Goal: Find specific page/section: Find specific page/section

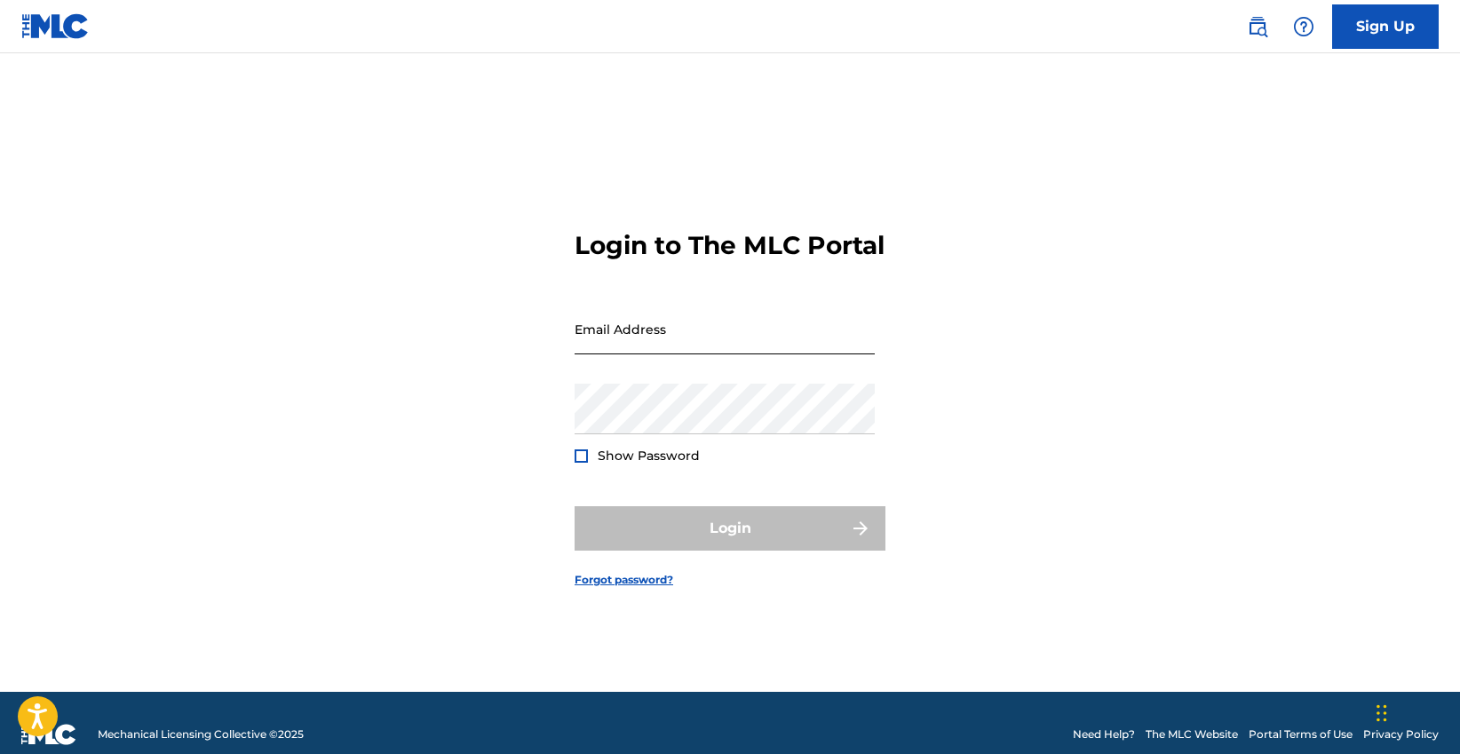
click at [579, 349] on input "Email Address" at bounding box center [724, 329] width 300 height 51
type input "[EMAIL_ADDRESS][DOMAIN_NAME]"
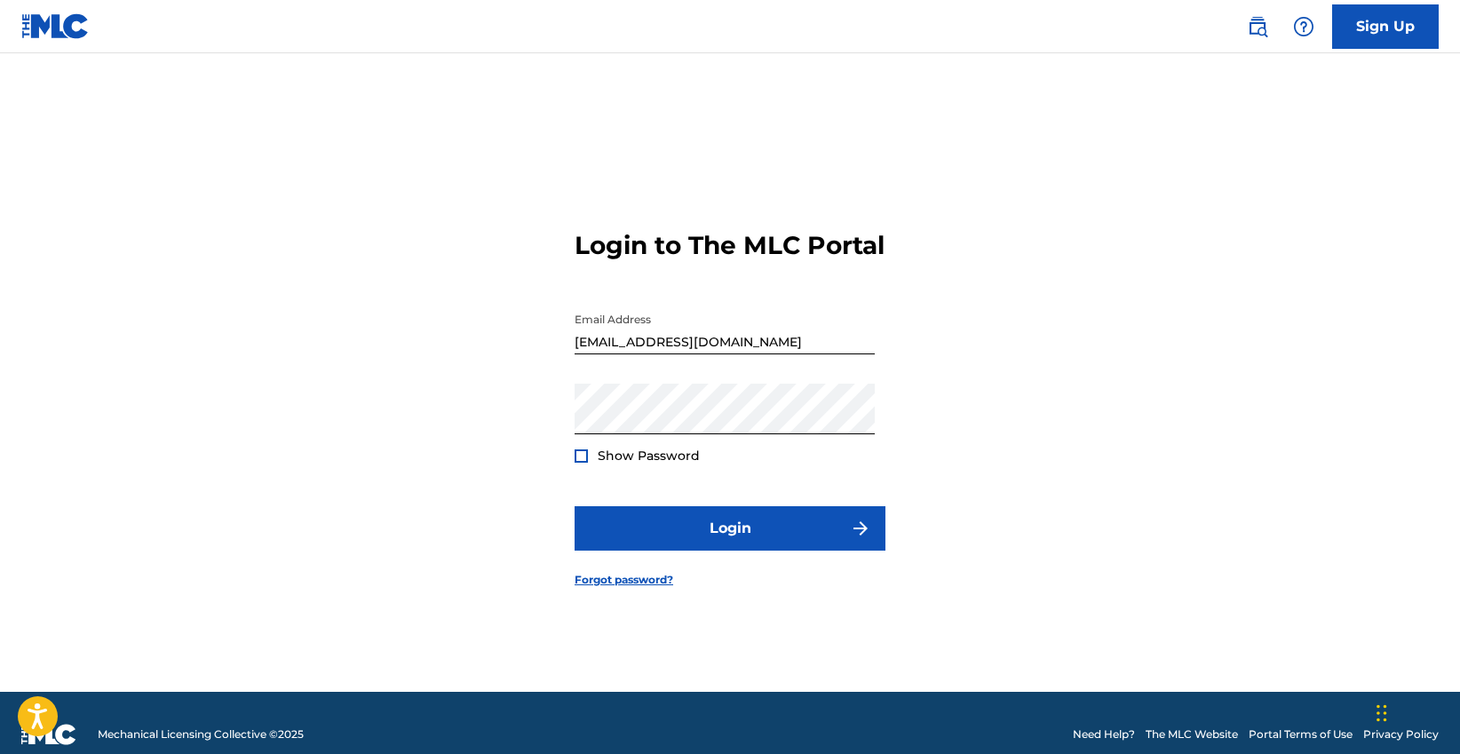
click at [579, 463] on div at bounding box center [580, 455] width 13 height 13
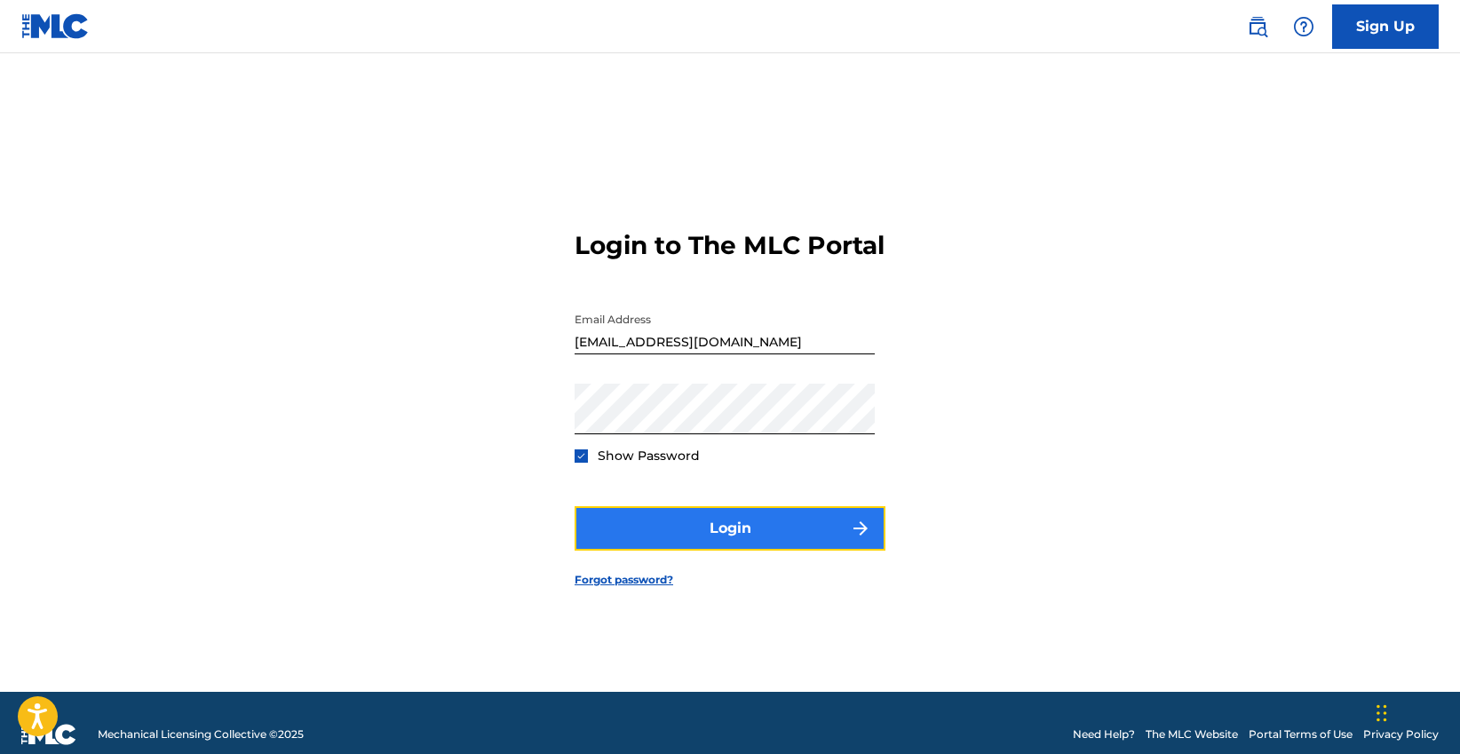
click at [625, 550] on button "Login" at bounding box center [729, 528] width 311 height 44
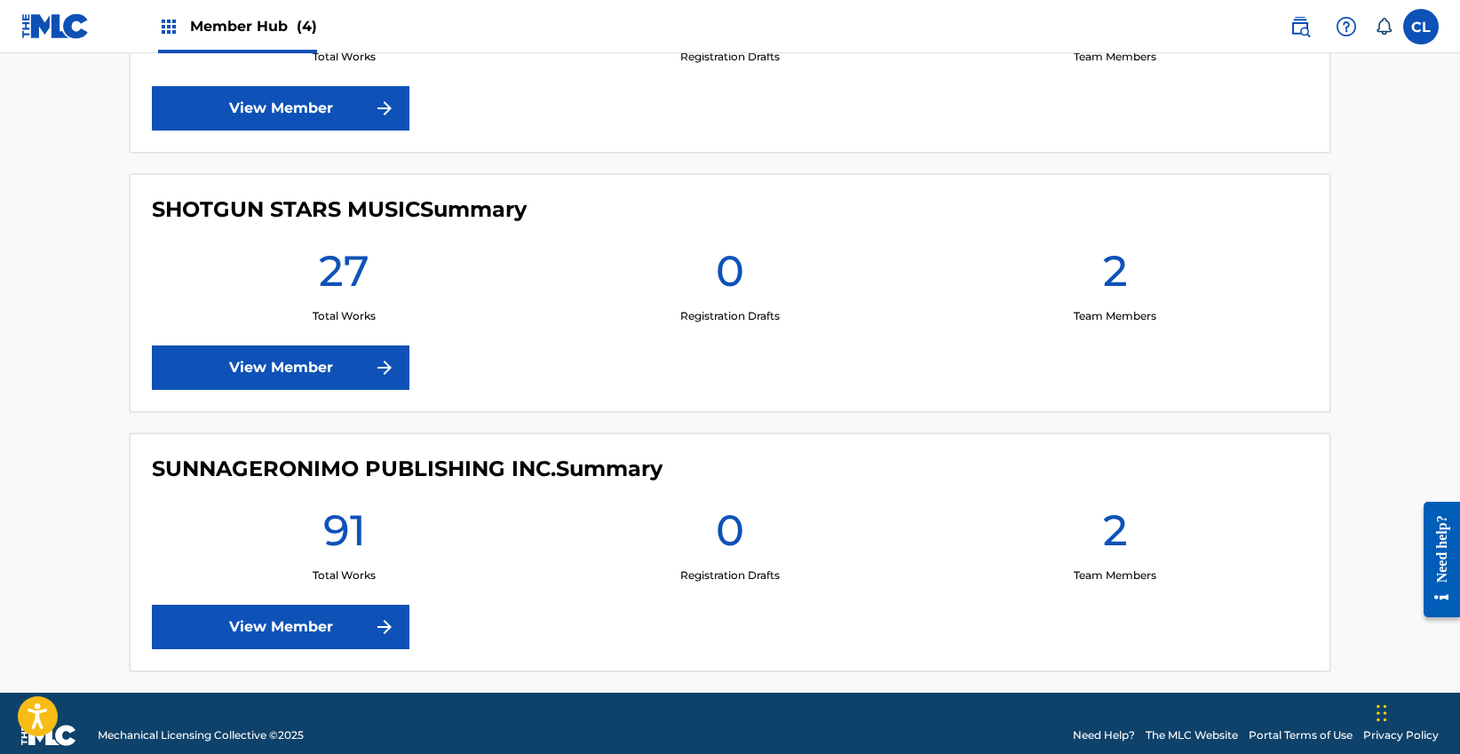
scroll to position [901, 0]
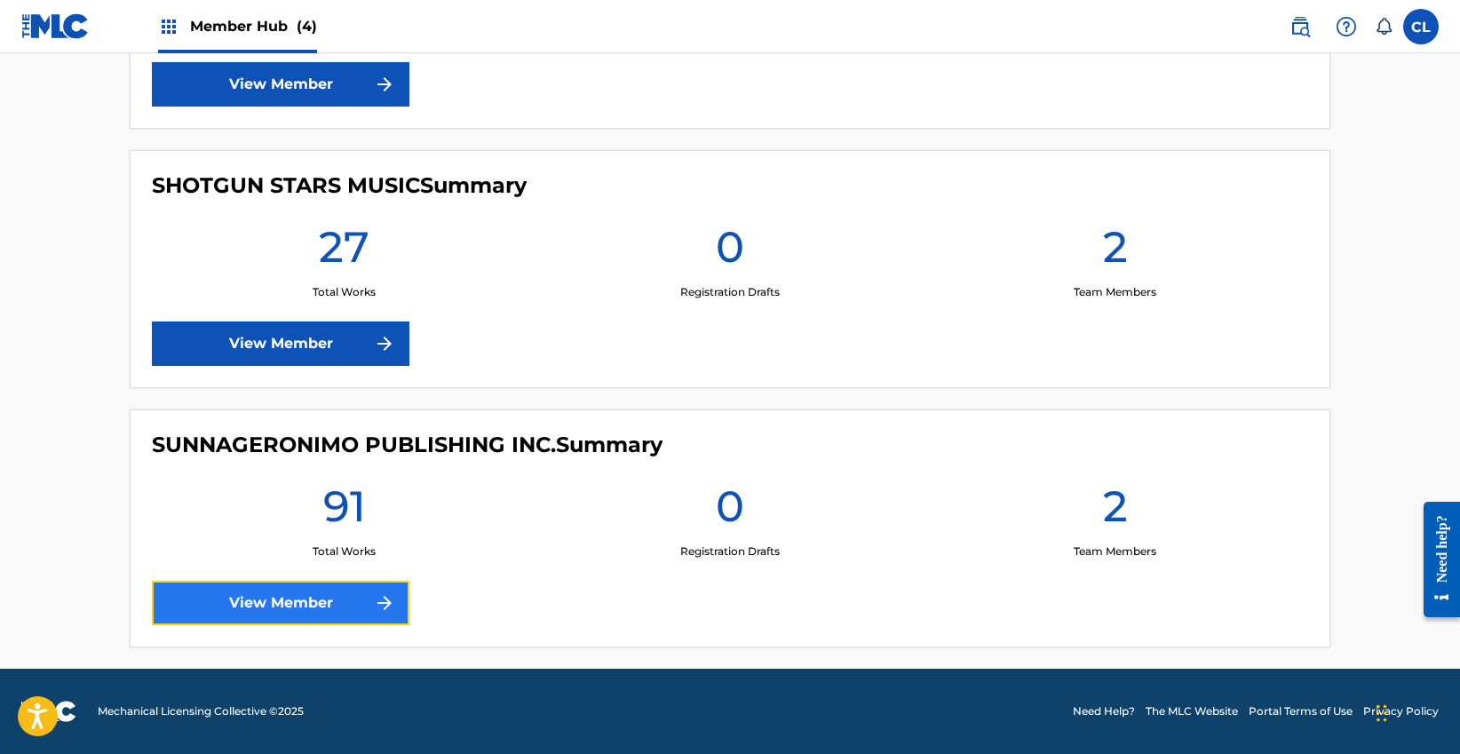
click at [346, 609] on link "View Member" at bounding box center [280, 603] width 257 height 44
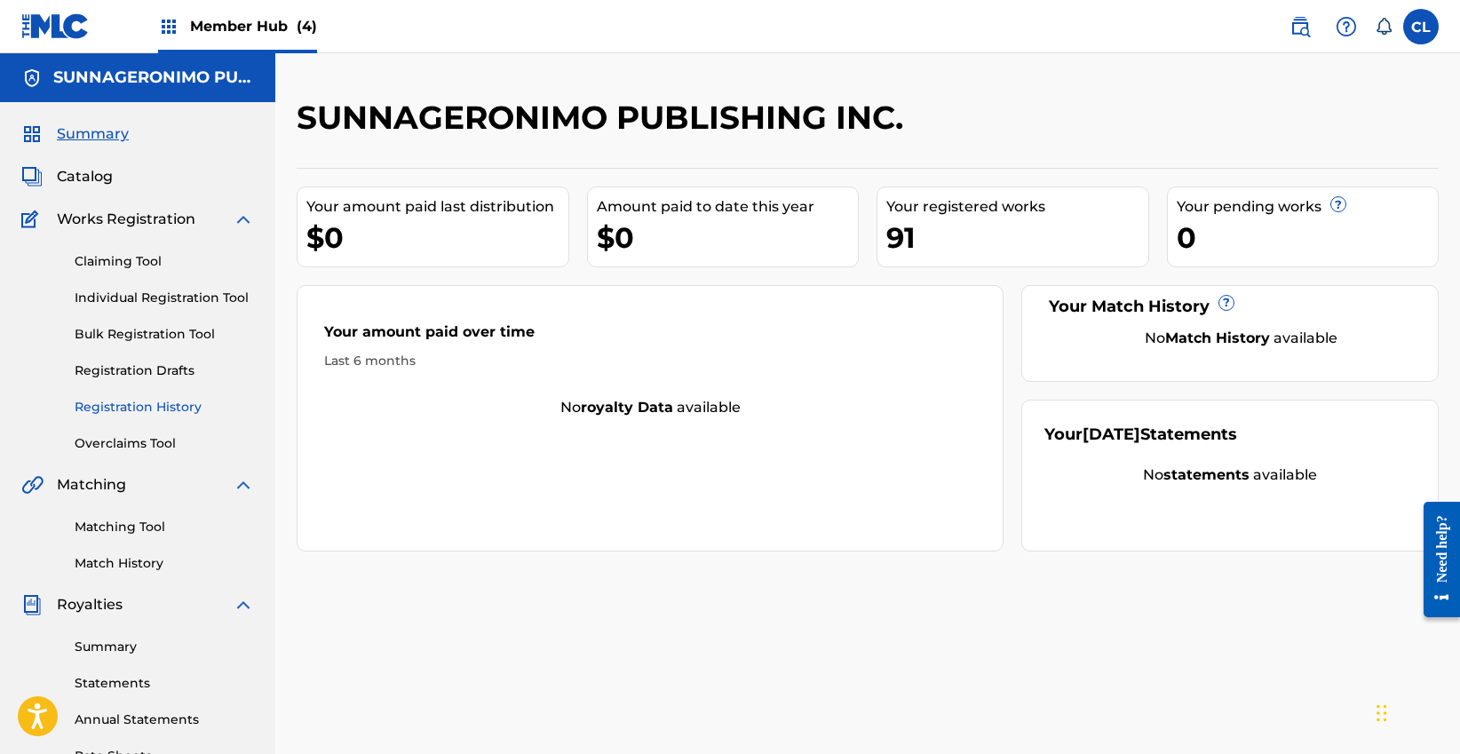
click at [140, 407] on link "Registration History" at bounding box center [164, 407] width 179 height 19
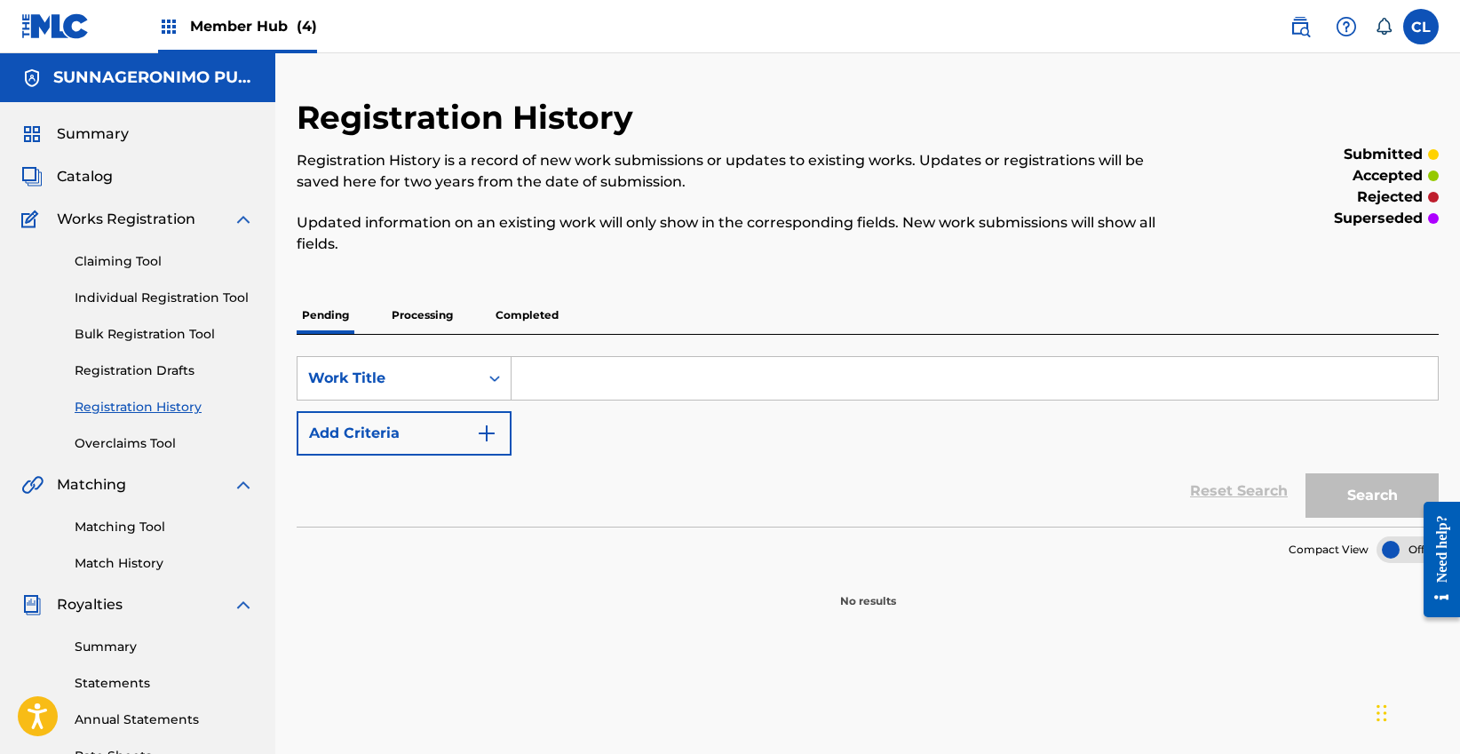
click at [638, 369] on input "Search Form" at bounding box center [974, 378] width 926 height 43
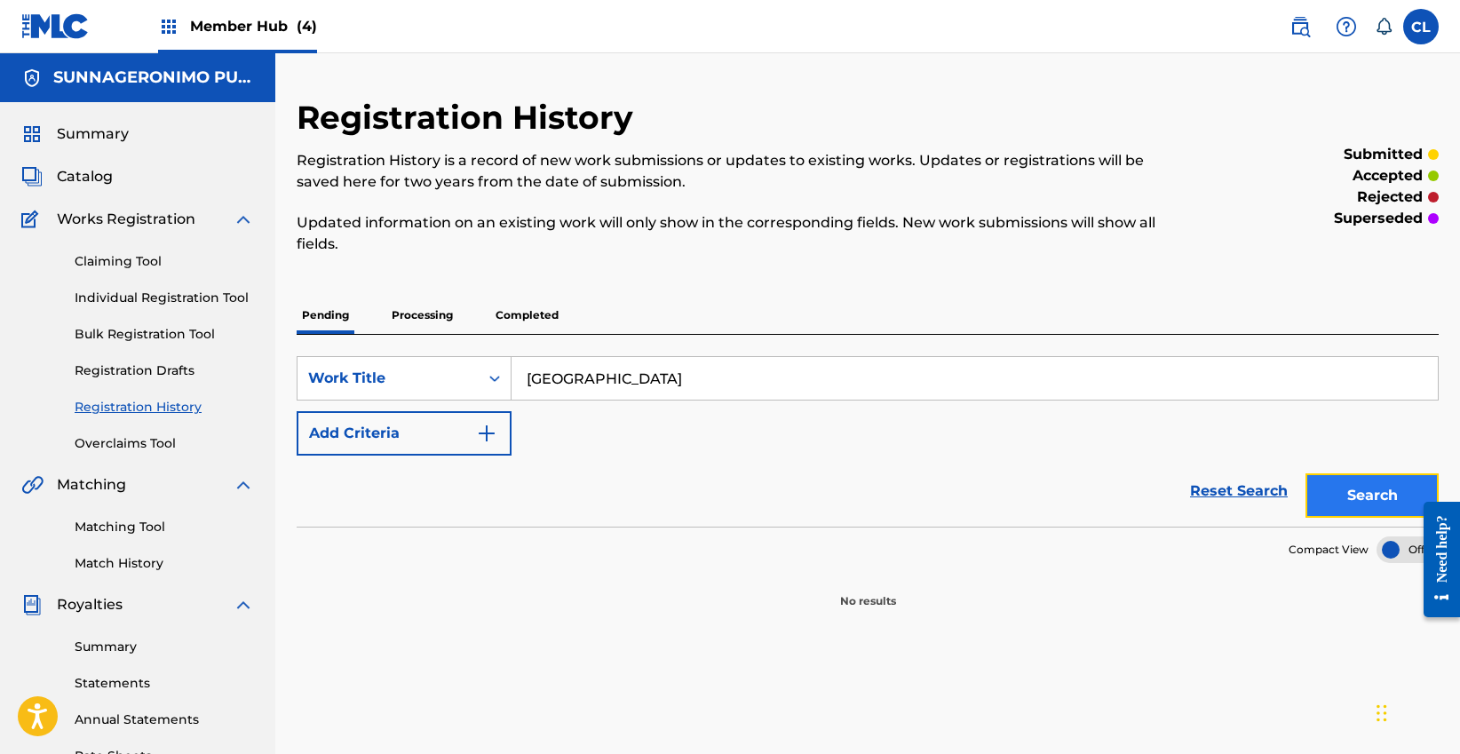
click at [1353, 498] on button "Search" at bounding box center [1371, 495] width 133 height 44
click at [489, 376] on icon "Search Form" at bounding box center [495, 378] width 18 height 18
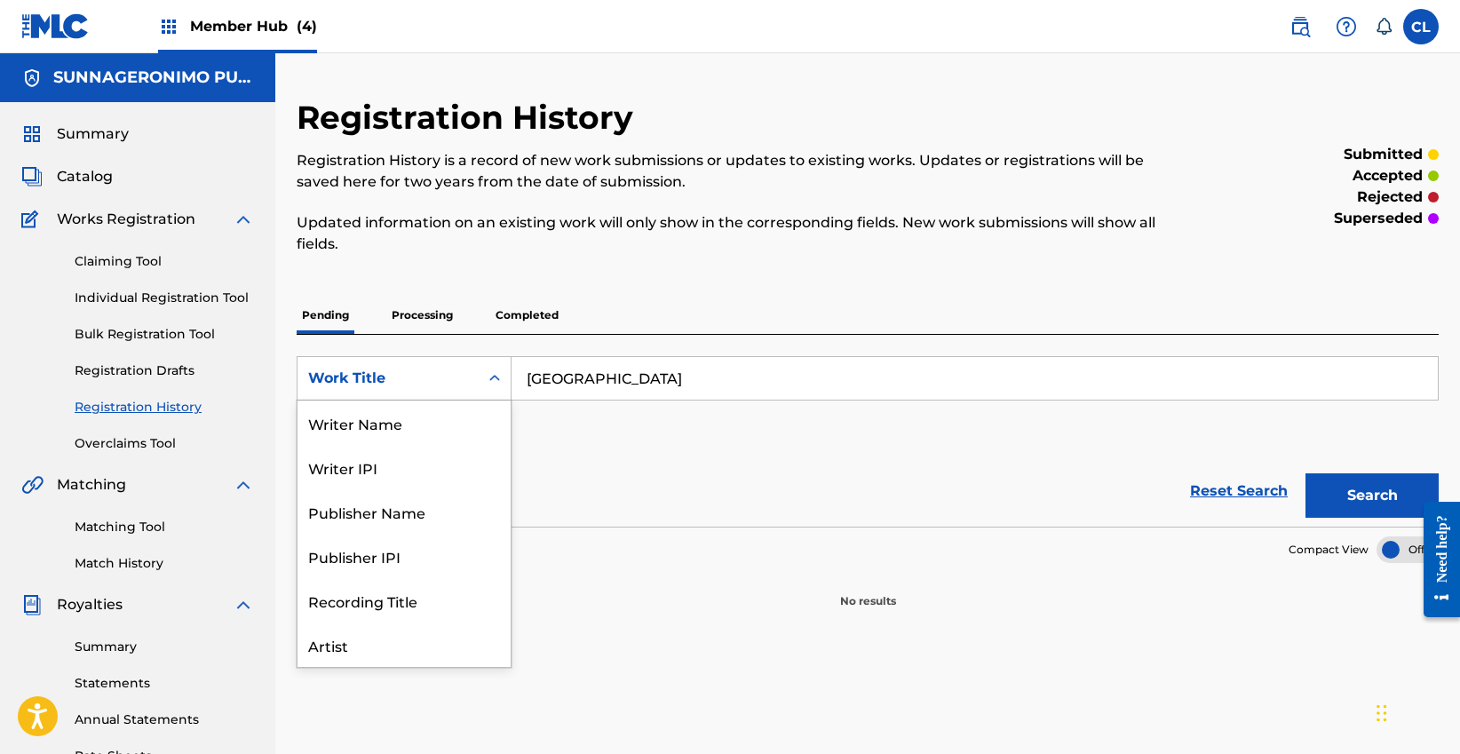
scroll to position [89, 0]
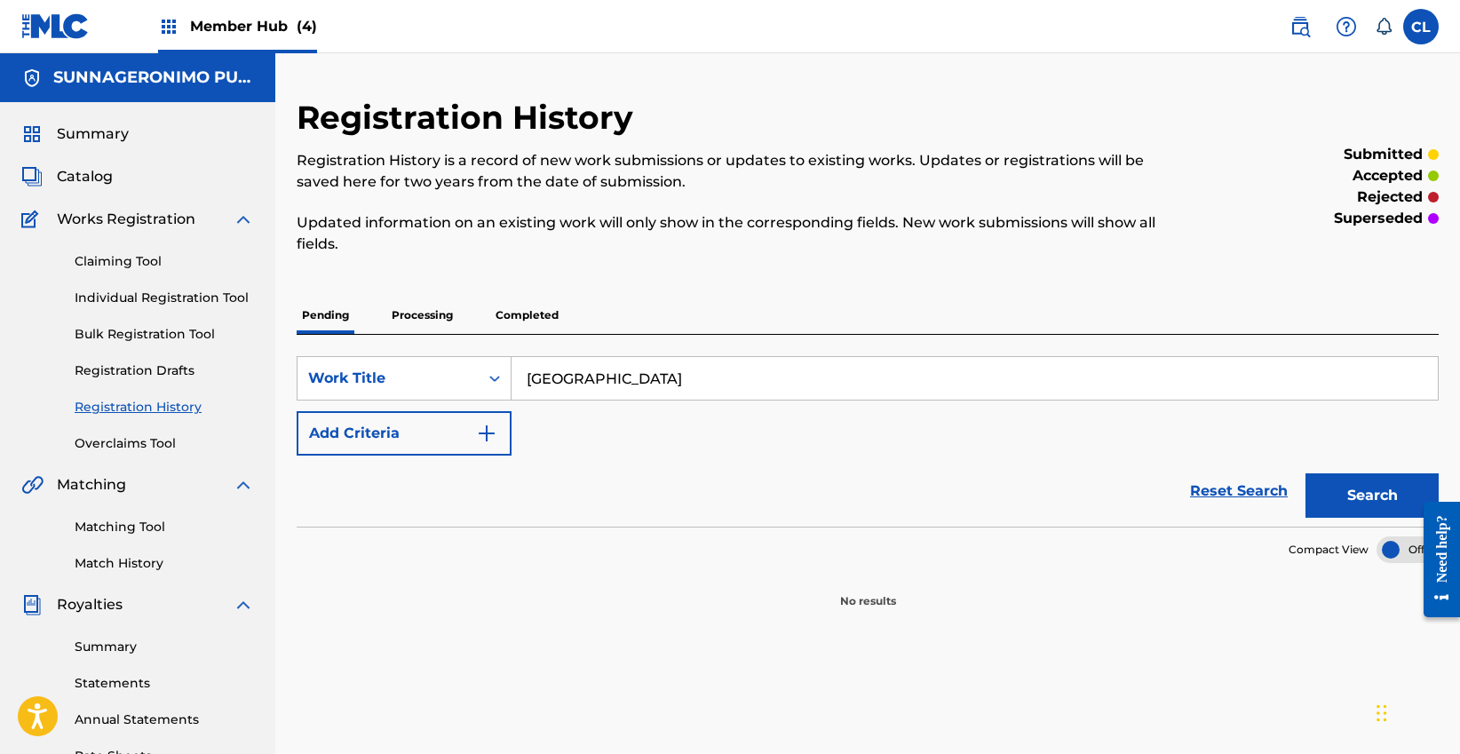
click at [566, 384] on input "[GEOGRAPHIC_DATA]" at bounding box center [974, 378] width 926 height 43
drag, startPoint x: 629, startPoint y: 384, endPoint x: 594, endPoint y: 385, distance: 34.7
click at [594, 385] on input "[GEOGRAPHIC_DATA]" at bounding box center [974, 378] width 926 height 43
type input "old town"
click at [1376, 507] on button "Search" at bounding box center [1371, 495] width 133 height 44
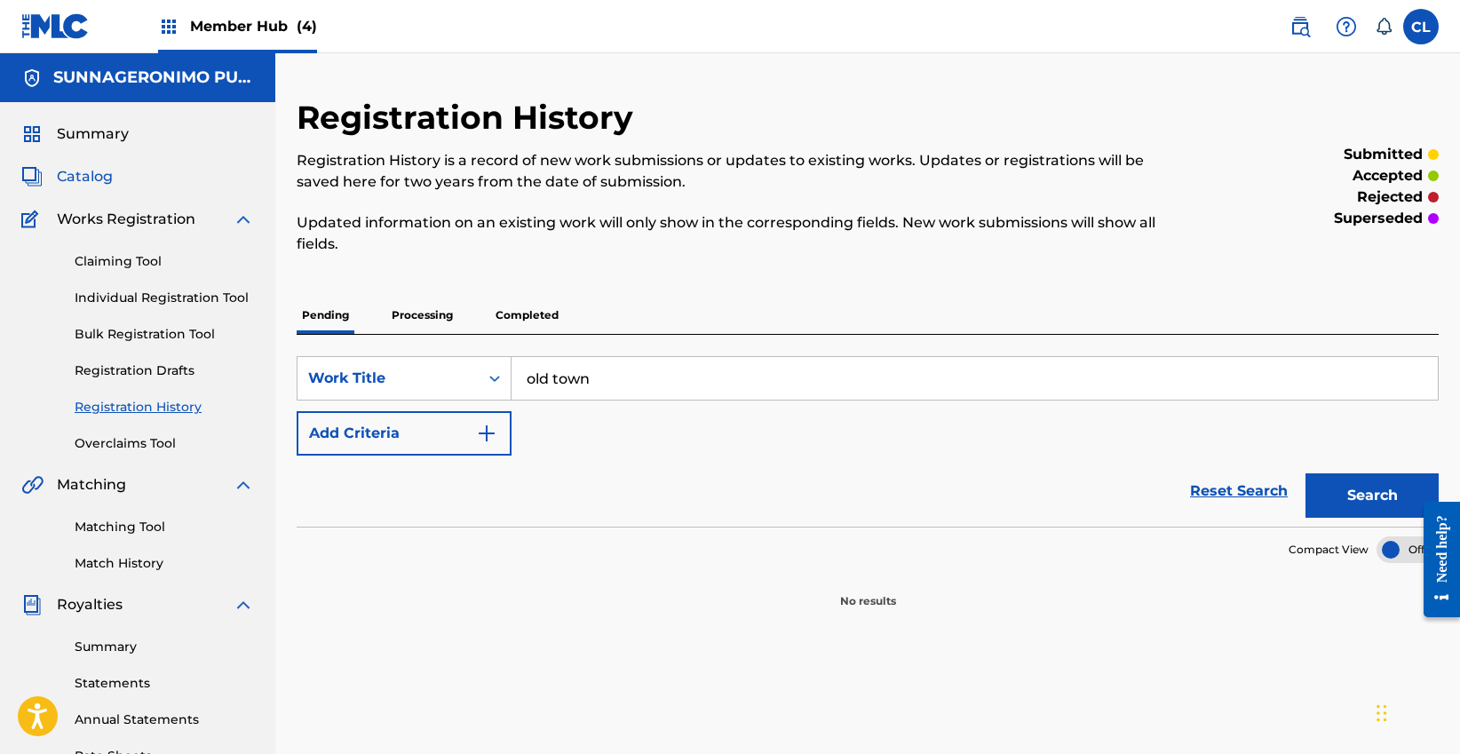
click at [100, 175] on span "Catalog" at bounding box center [85, 176] width 56 height 21
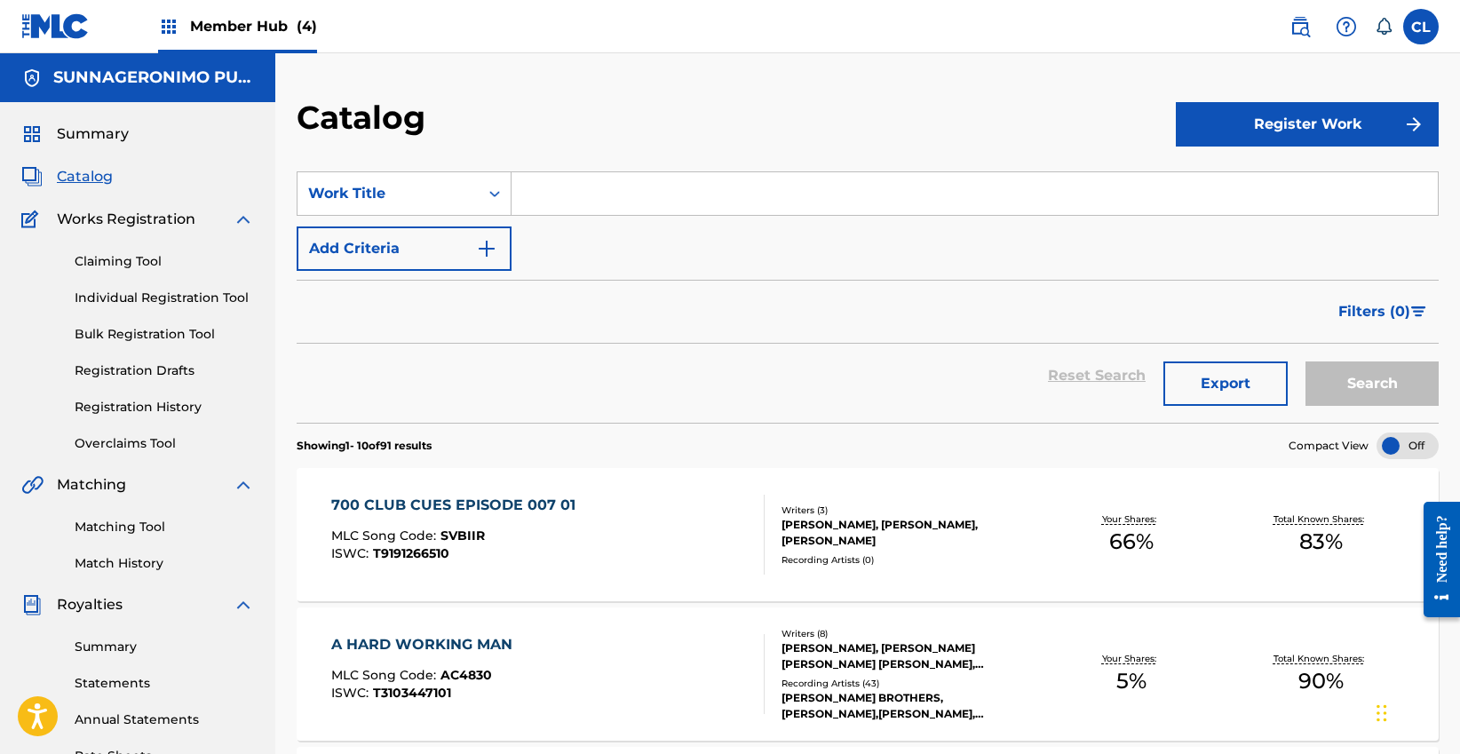
click at [677, 201] on input "Search Form" at bounding box center [974, 193] width 926 height 43
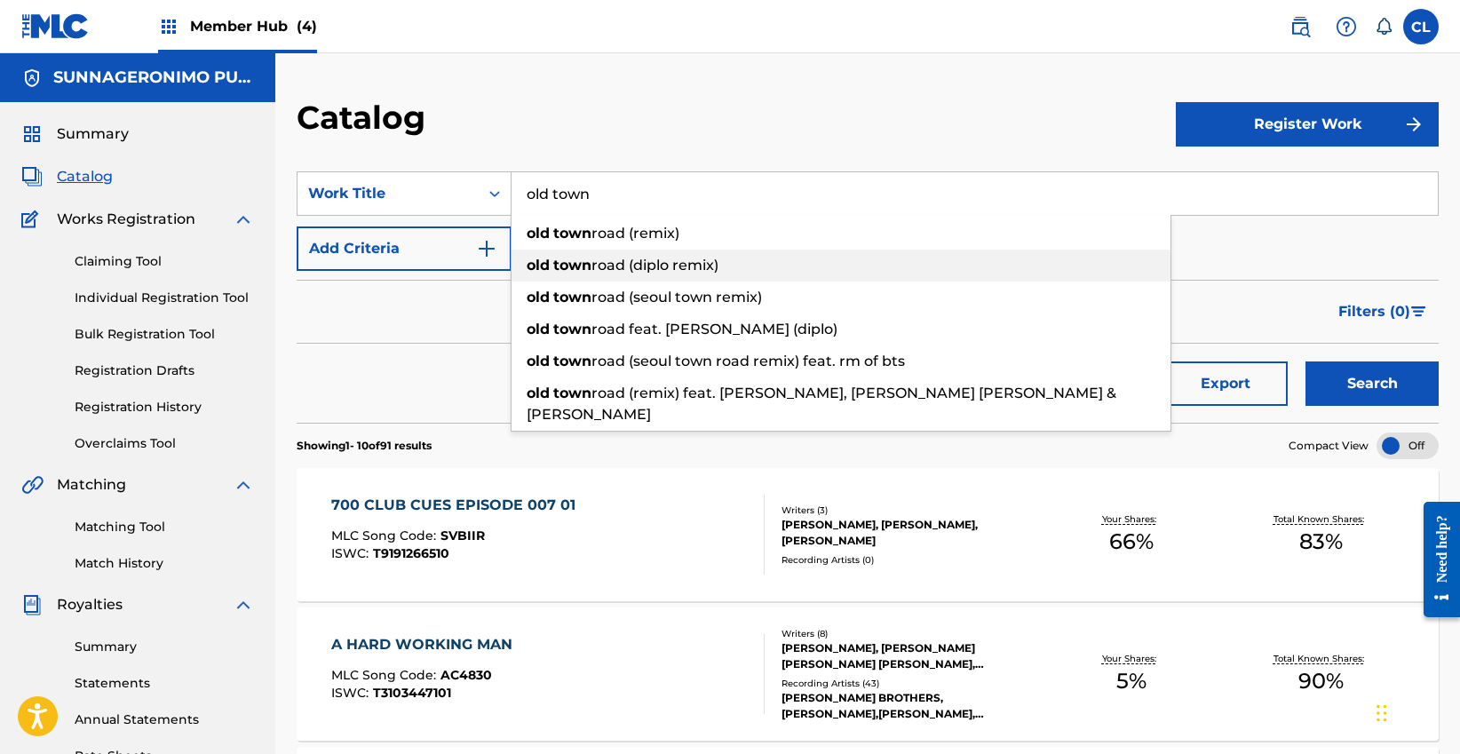
scroll to position [13, 0]
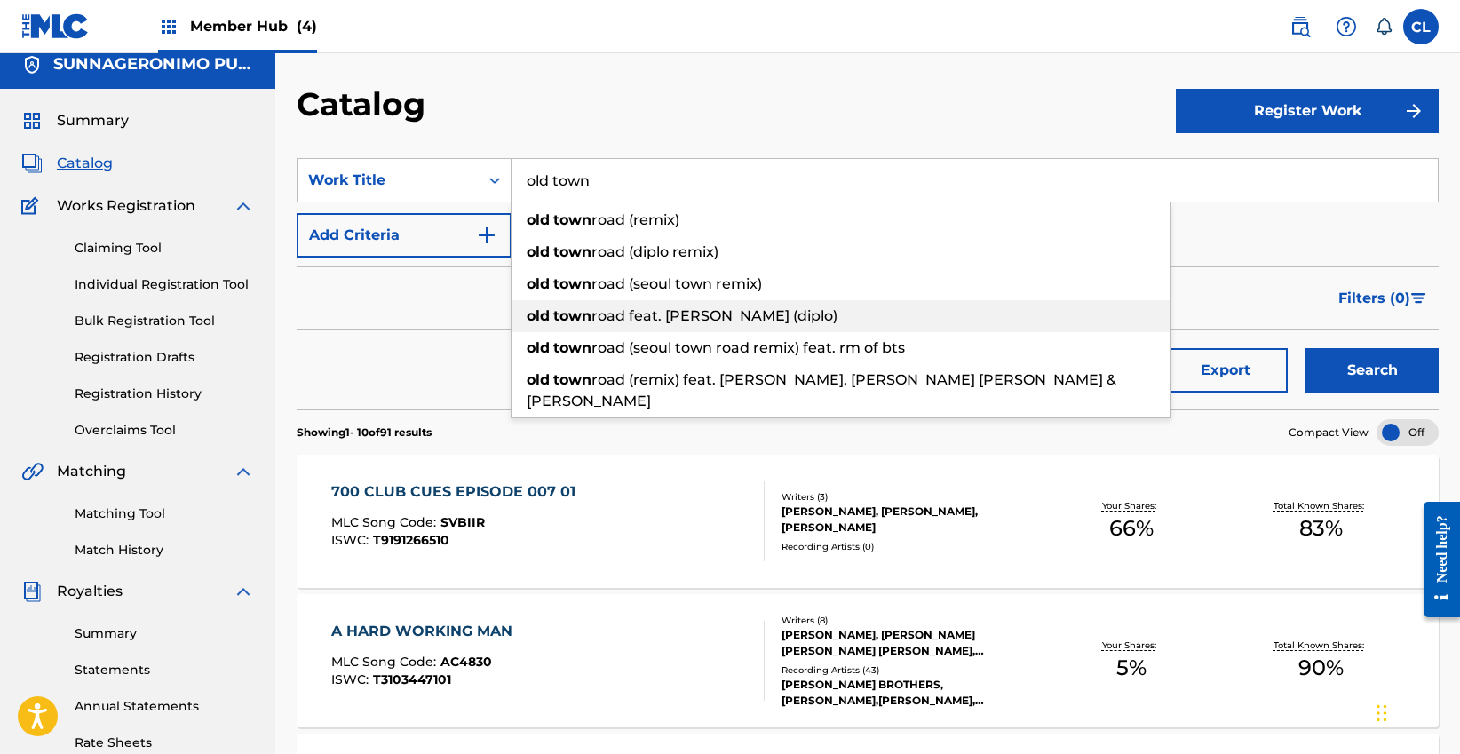
click at [620, 324] on span "road feat. [PERSON_NAME] (diplo)" at bounding box center [714, 315] width 246 height 17
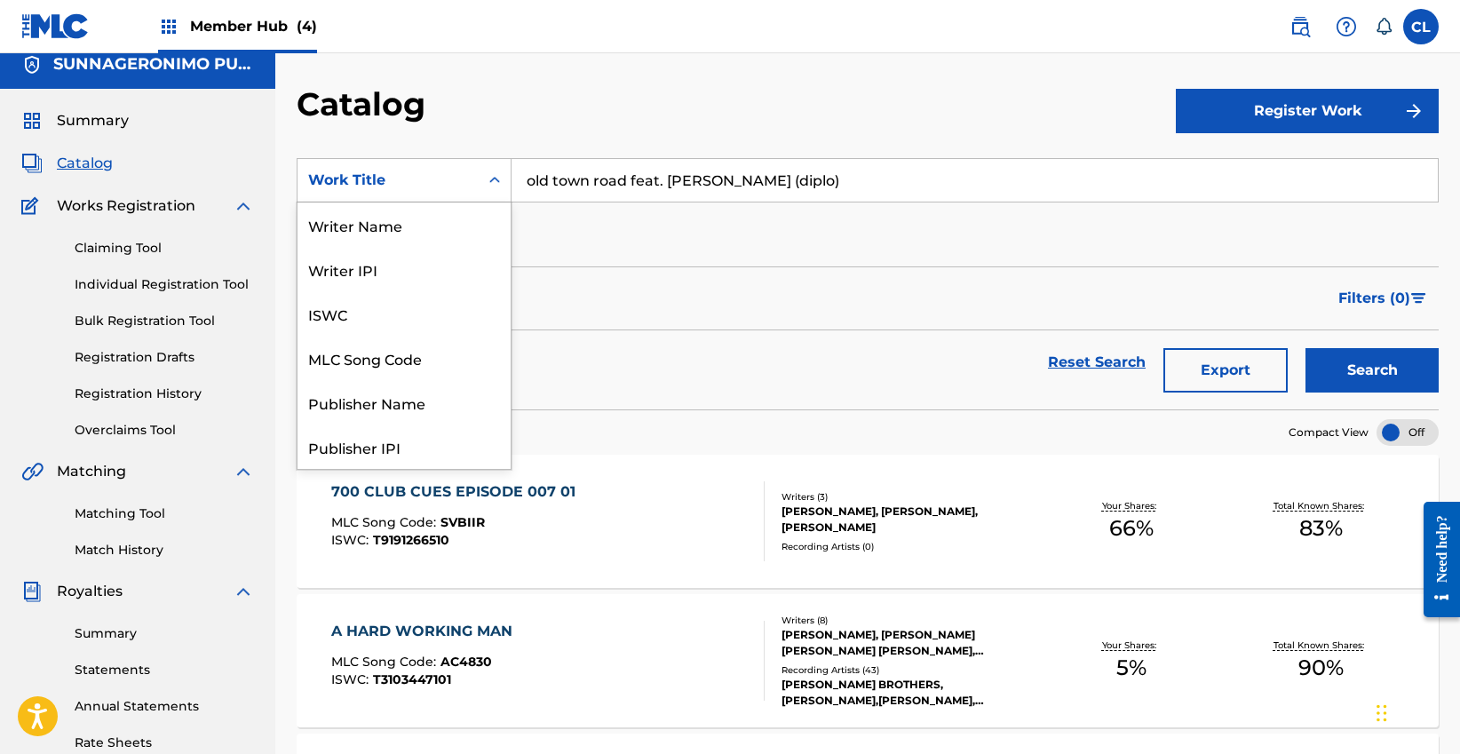
click at [497, 183] on icon "Search Form" at bounding box center [495, 180] width 18 height 18
click at [776, 203] on div "SearchWithCriteria54c6d9ed-c0d5-41d0-9384-8b80eab88da4 Work Title selected, 12 …" at bounding box center [868, 207] width 1142 height 99
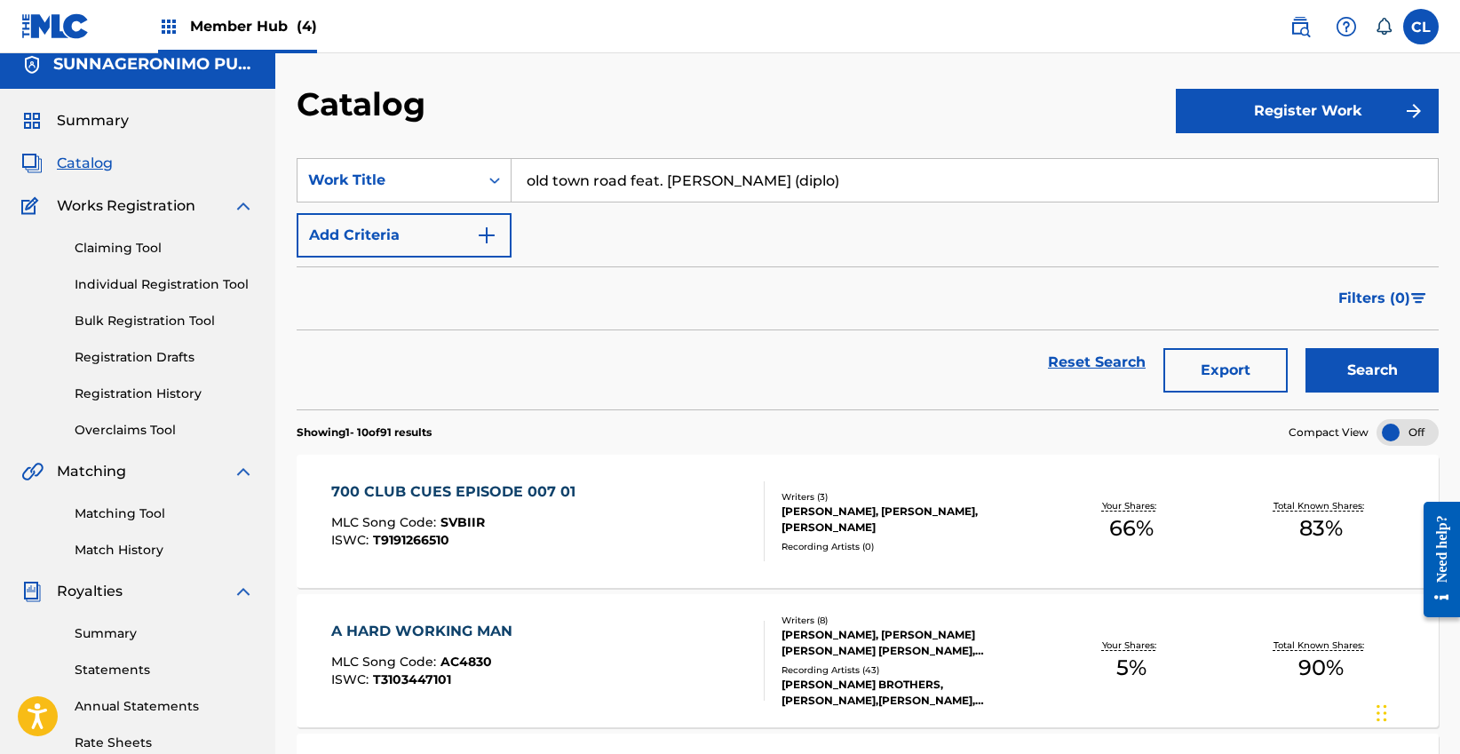
drag, startPoint x: 833, startPoint y: 182, endPoint x: 629, endPoint y: 183, distance: 204.2
click at [629, 183] on input "old town road feat. [PERSON_NAME] (diplo)" at bounding box center [974, 180] width 926 height 43
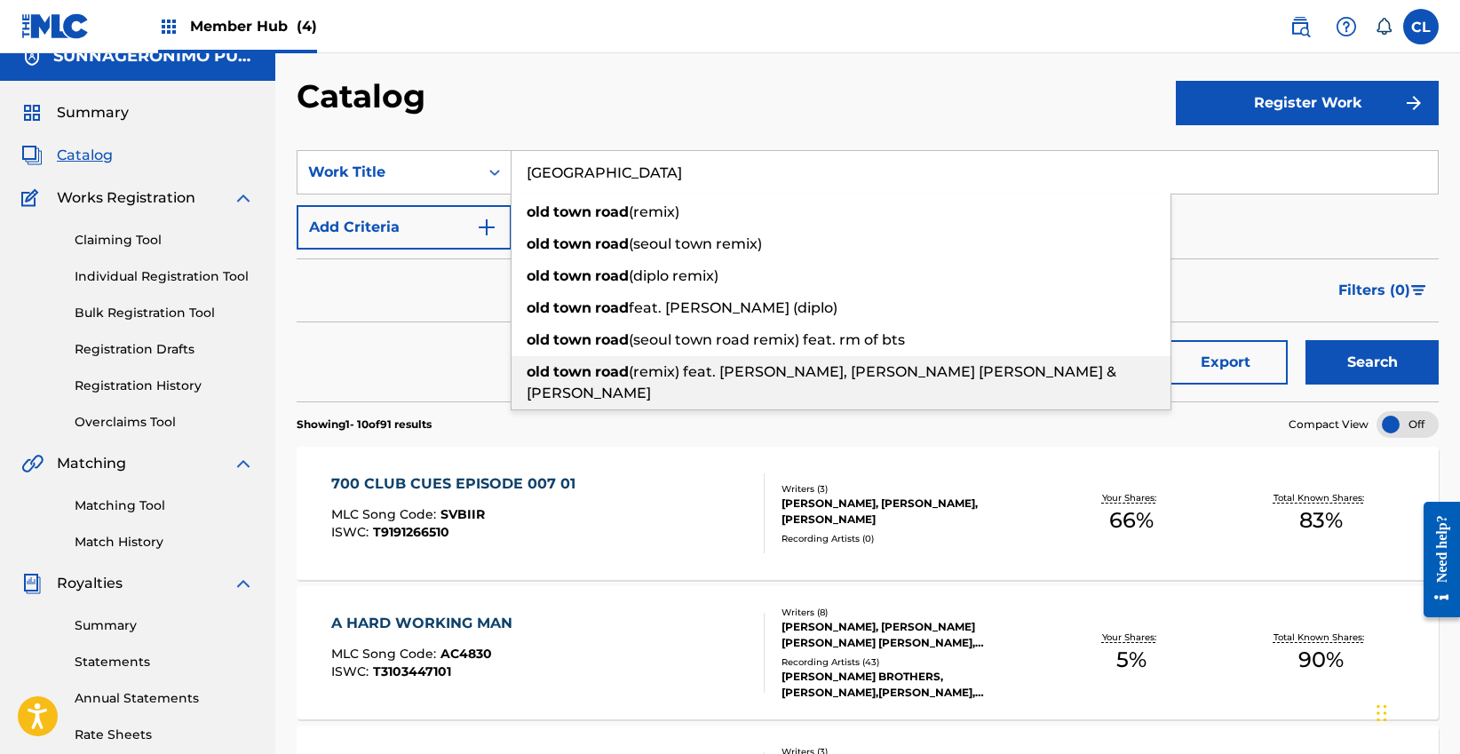
scroll to position [22, 0]
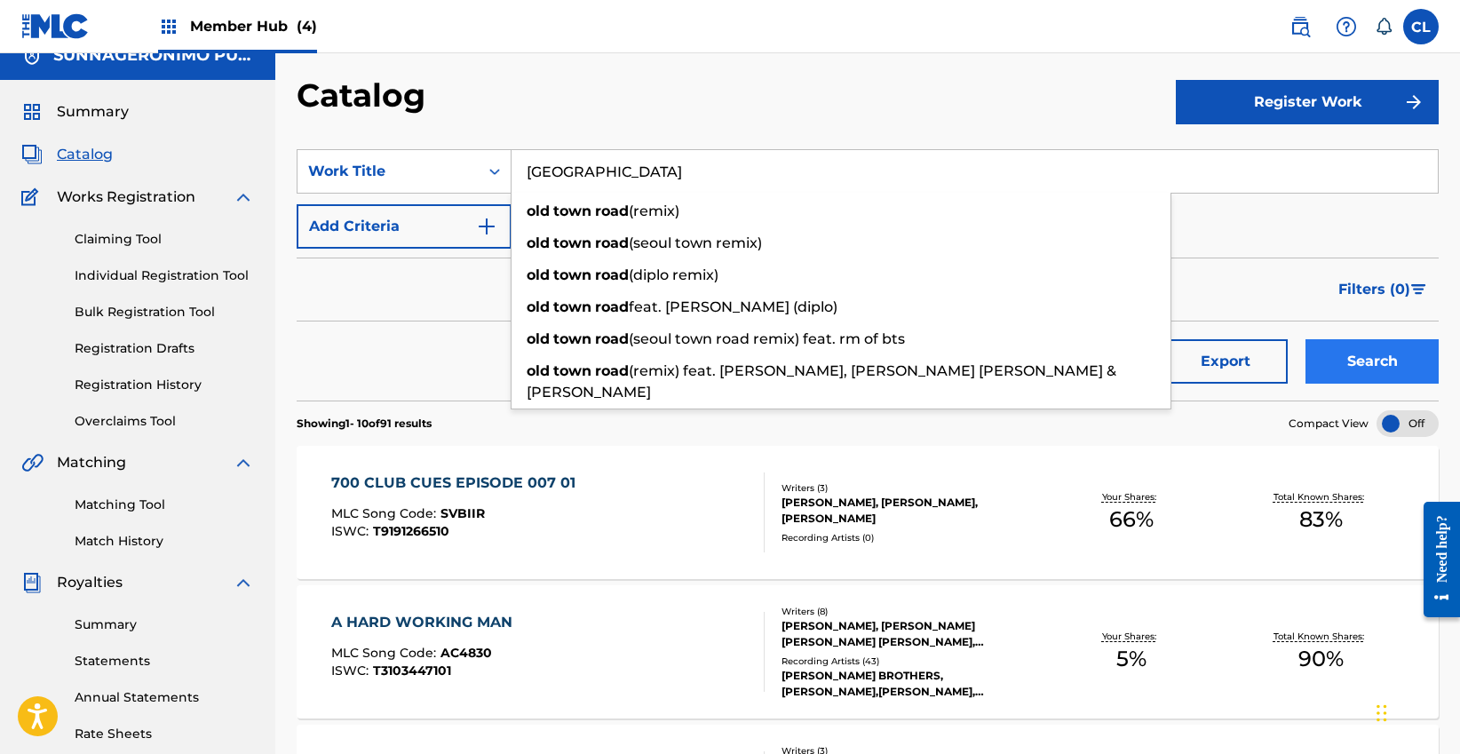
type input "[GEOGRAPHIC_DATA]"
click at [1385, 366] on button "Search" at bounding box center [1371, 361] width 133 height 44
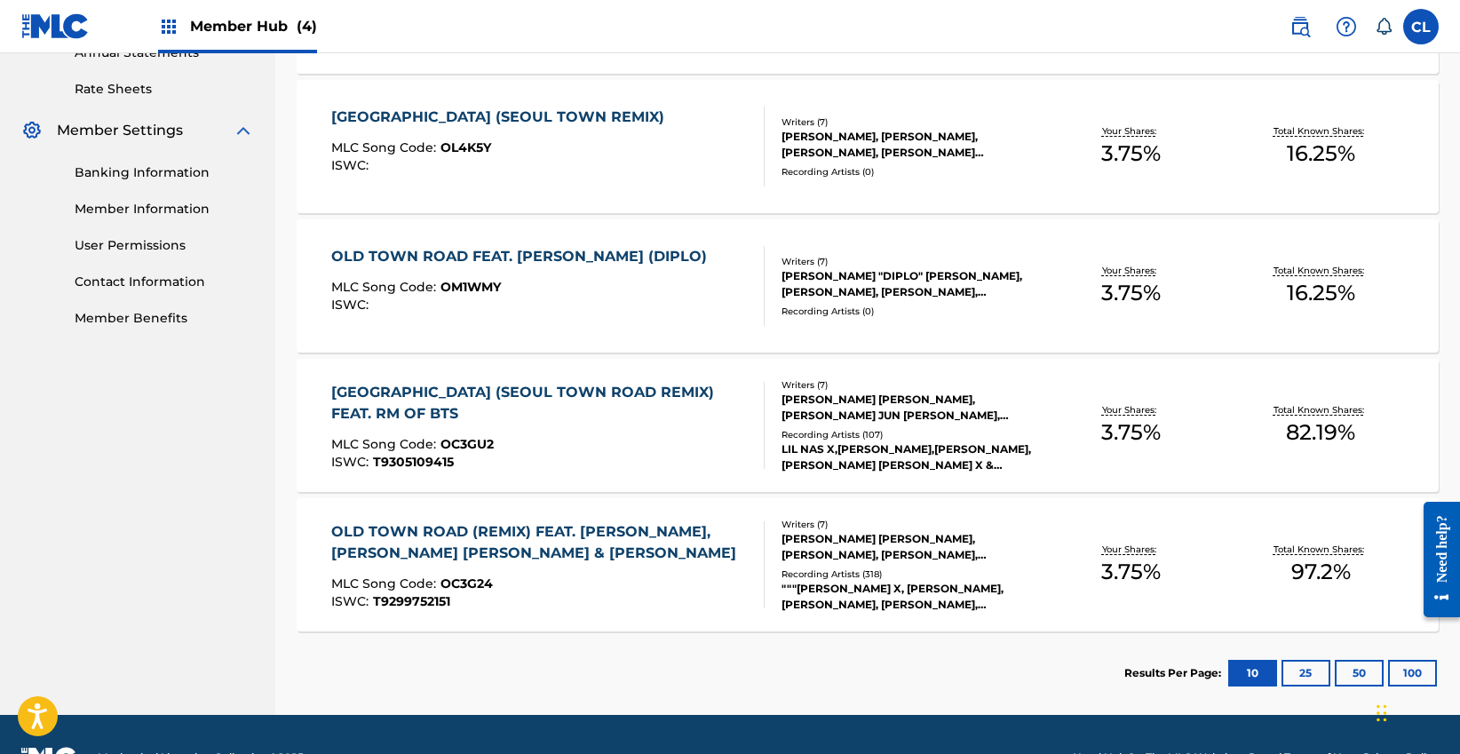
scroll to position [666, 0]
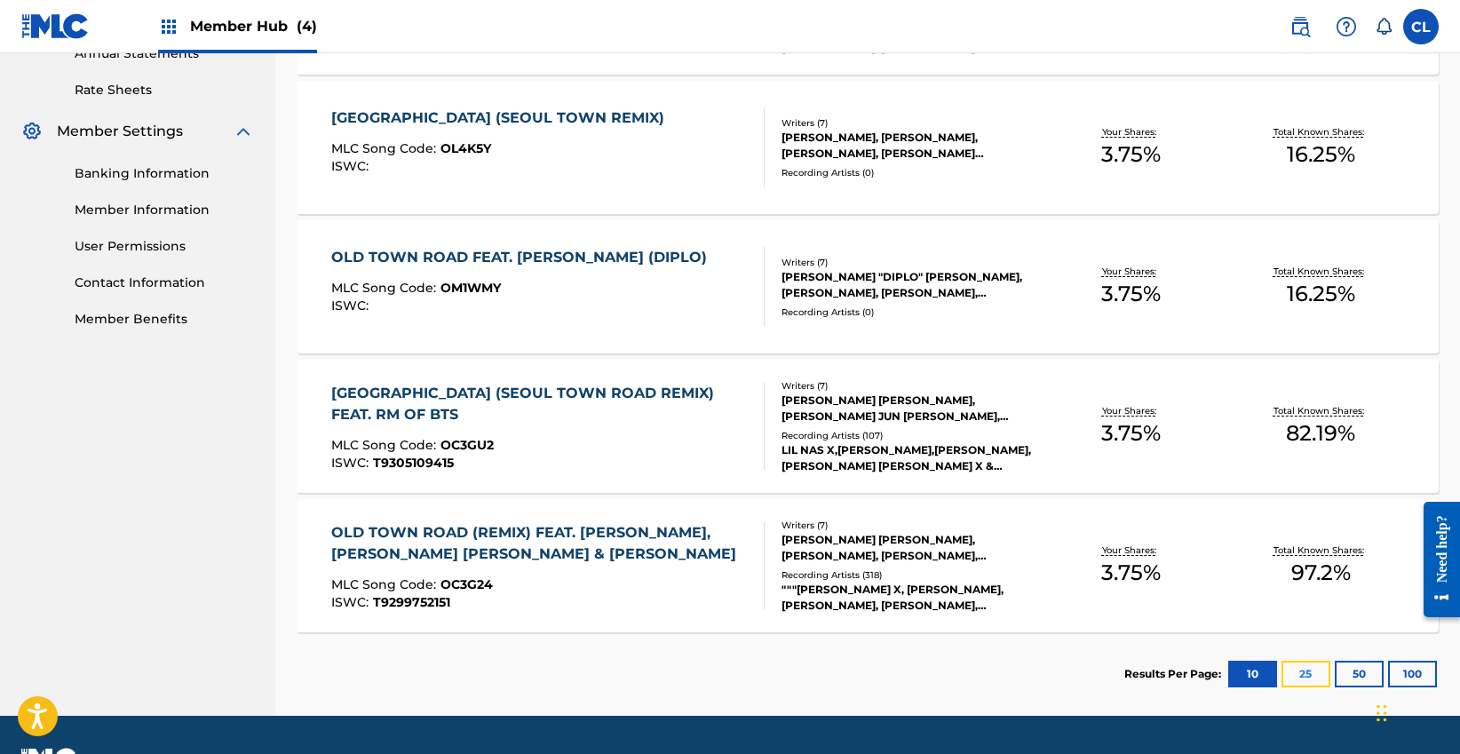
click at [1310, 675] on button "25" at bounding box center [1305, 674] width 49 height 27
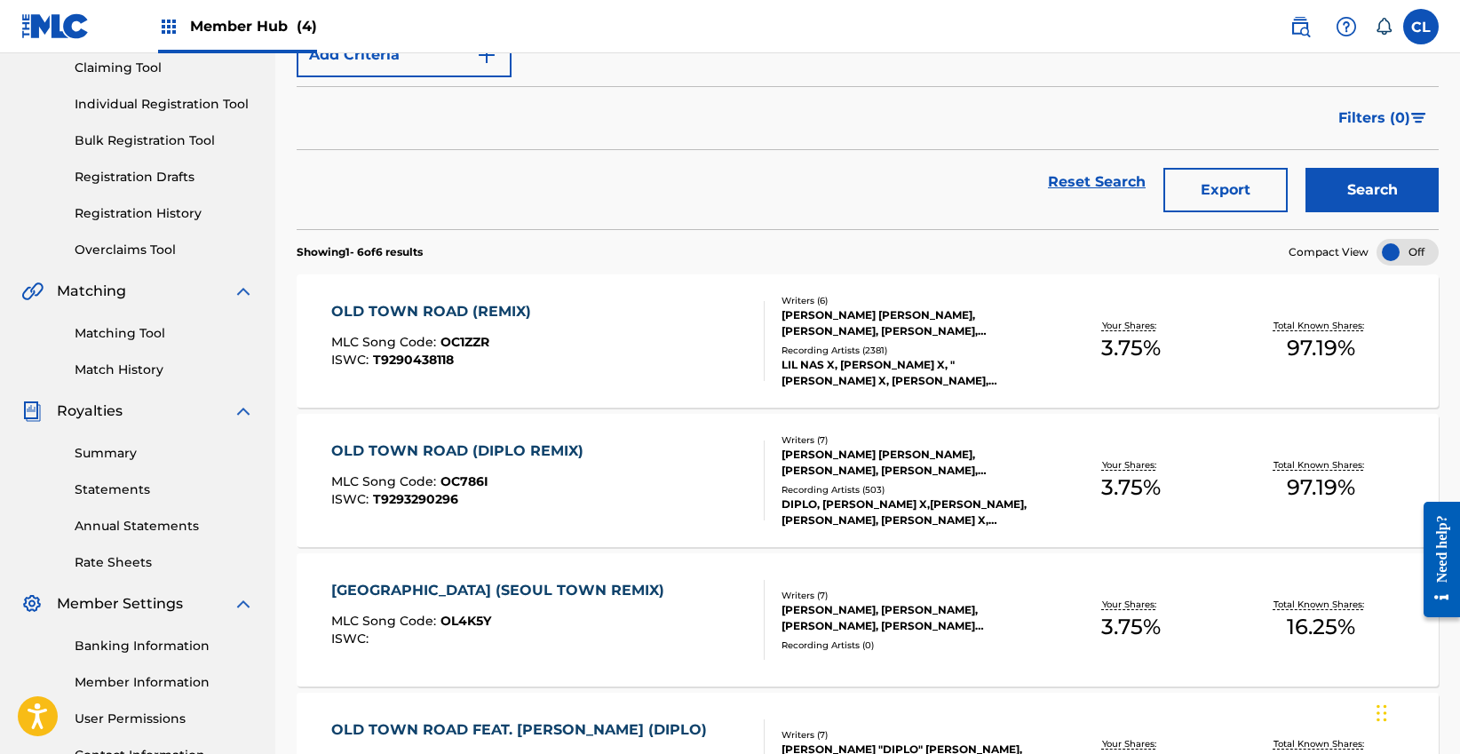
scroll to position [195, 0]
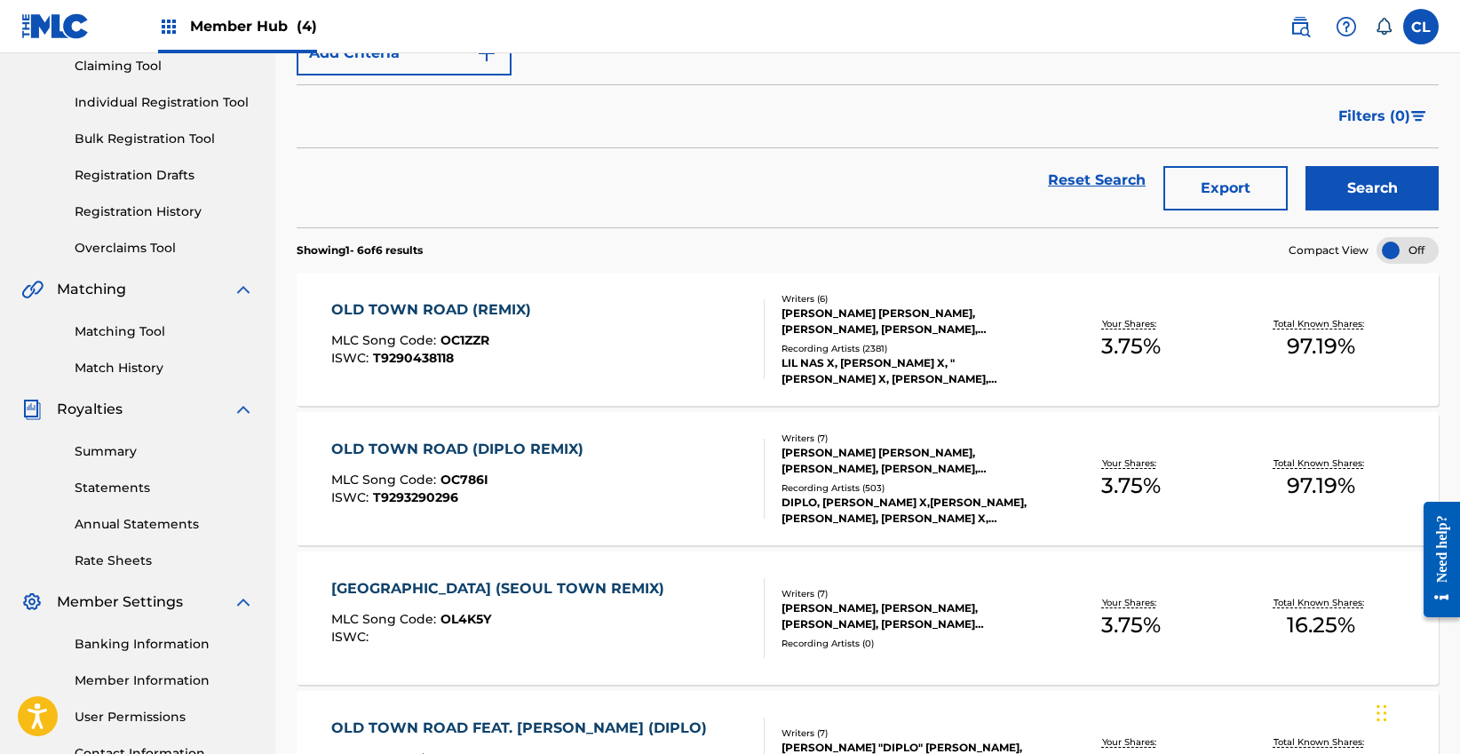
click at [475, 310] on div "OLD TOWN ROAD (REMIX)" at bounding box center [435, 309] width 209 height 21
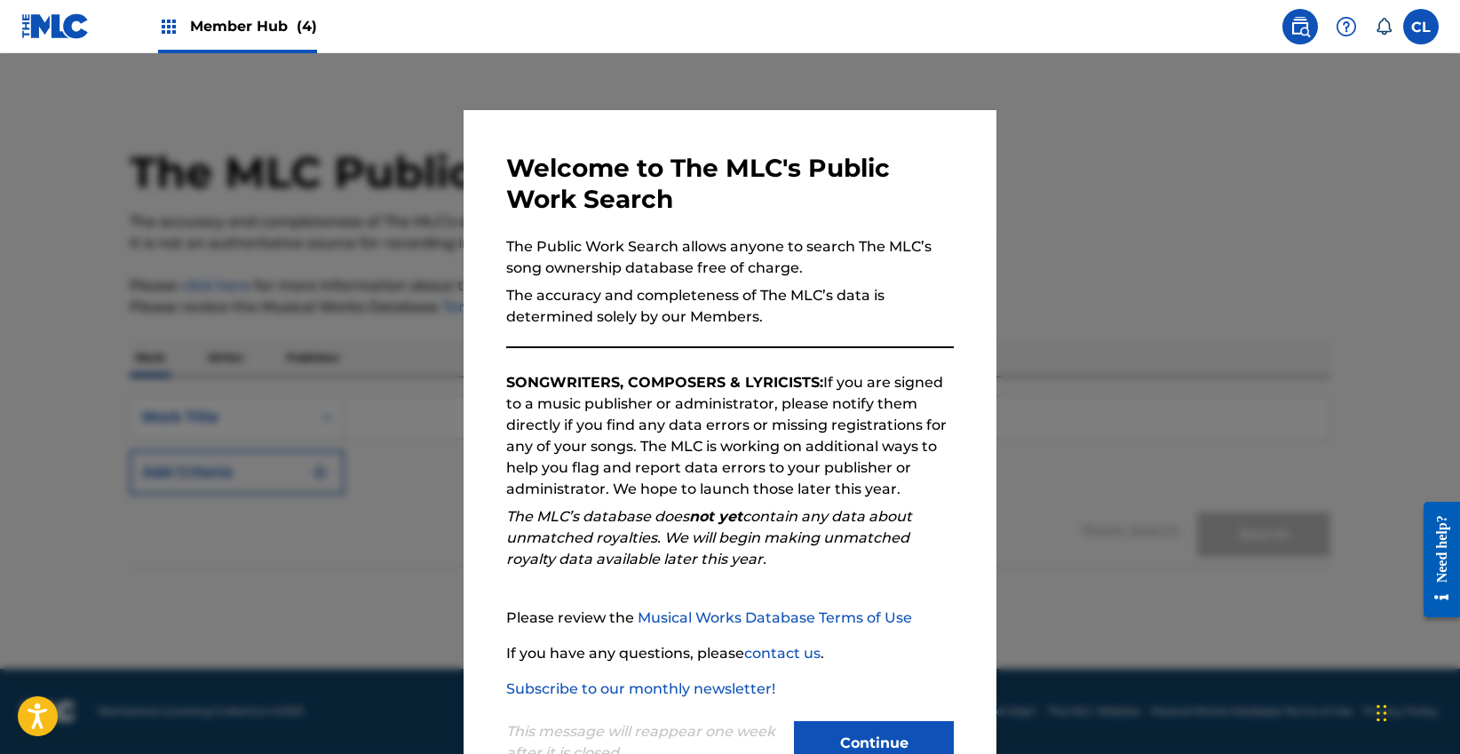
scroll to position [59, 0]
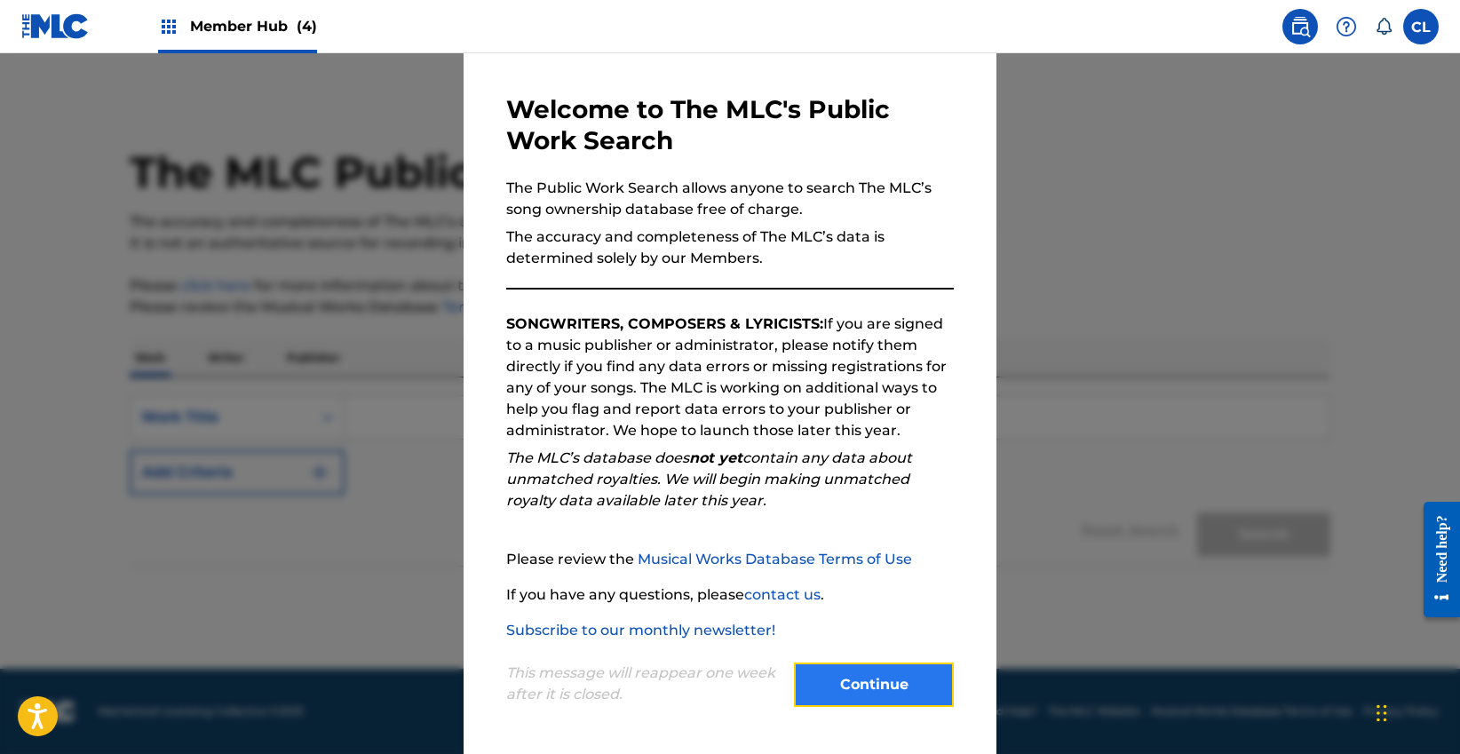
click at [842, 684] on button "Continue" at bounding box center [874, 684] width 160 height 44
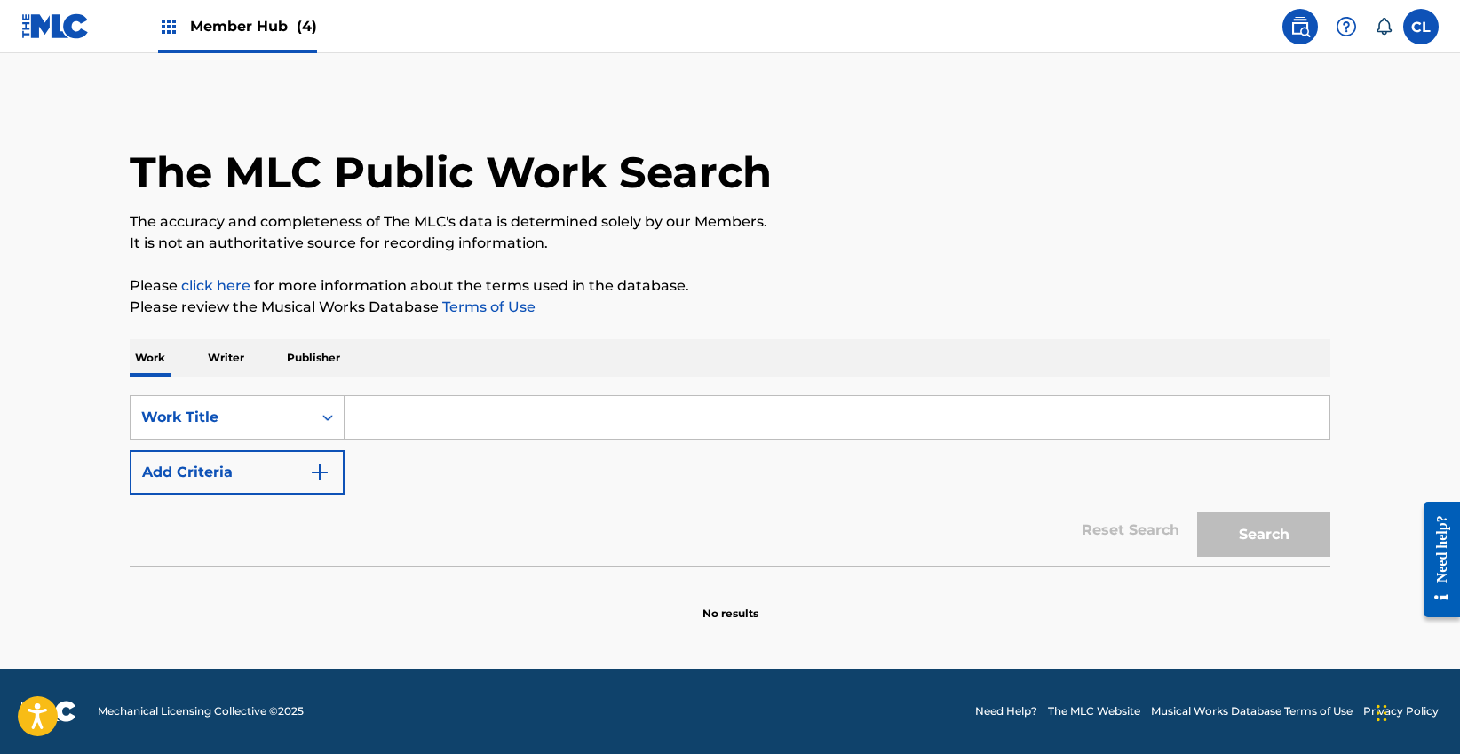
click at [437, 416] on input "Search Form" at bounding box center [836, 417] width 985 height 43
type input "r"
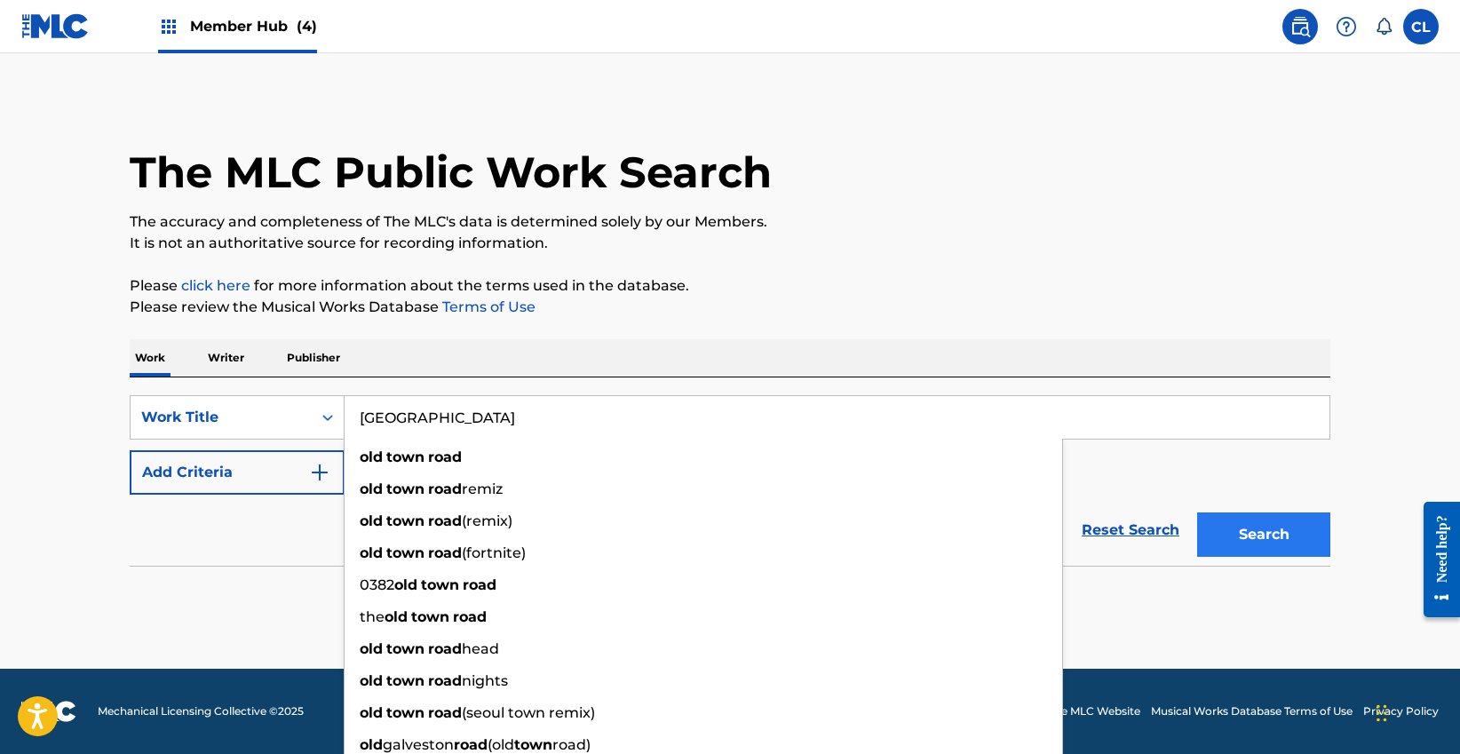
type input "[GEOGRAPHIC_DATA]"
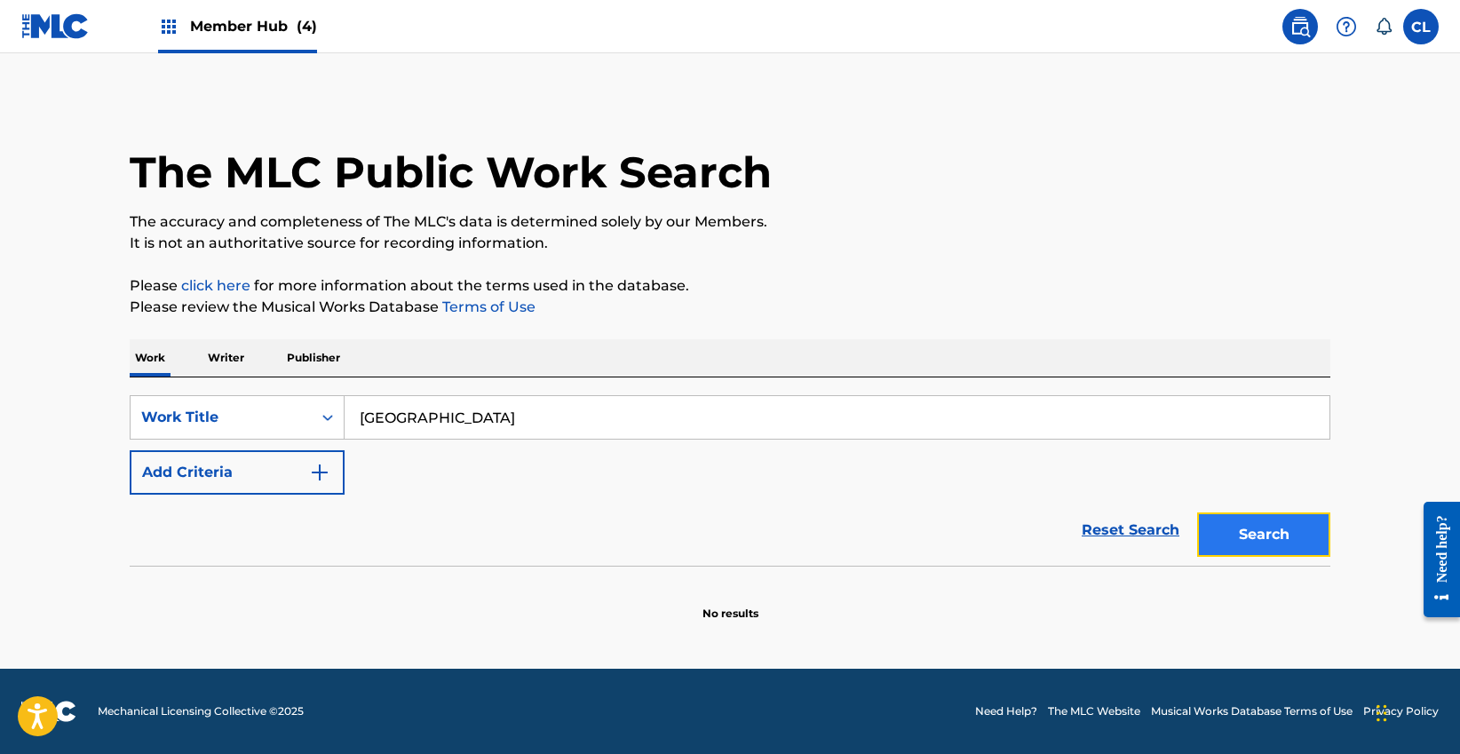
click at [1274, 542] on button "Search" at bounding box center [1263, 534] width 133 height 44
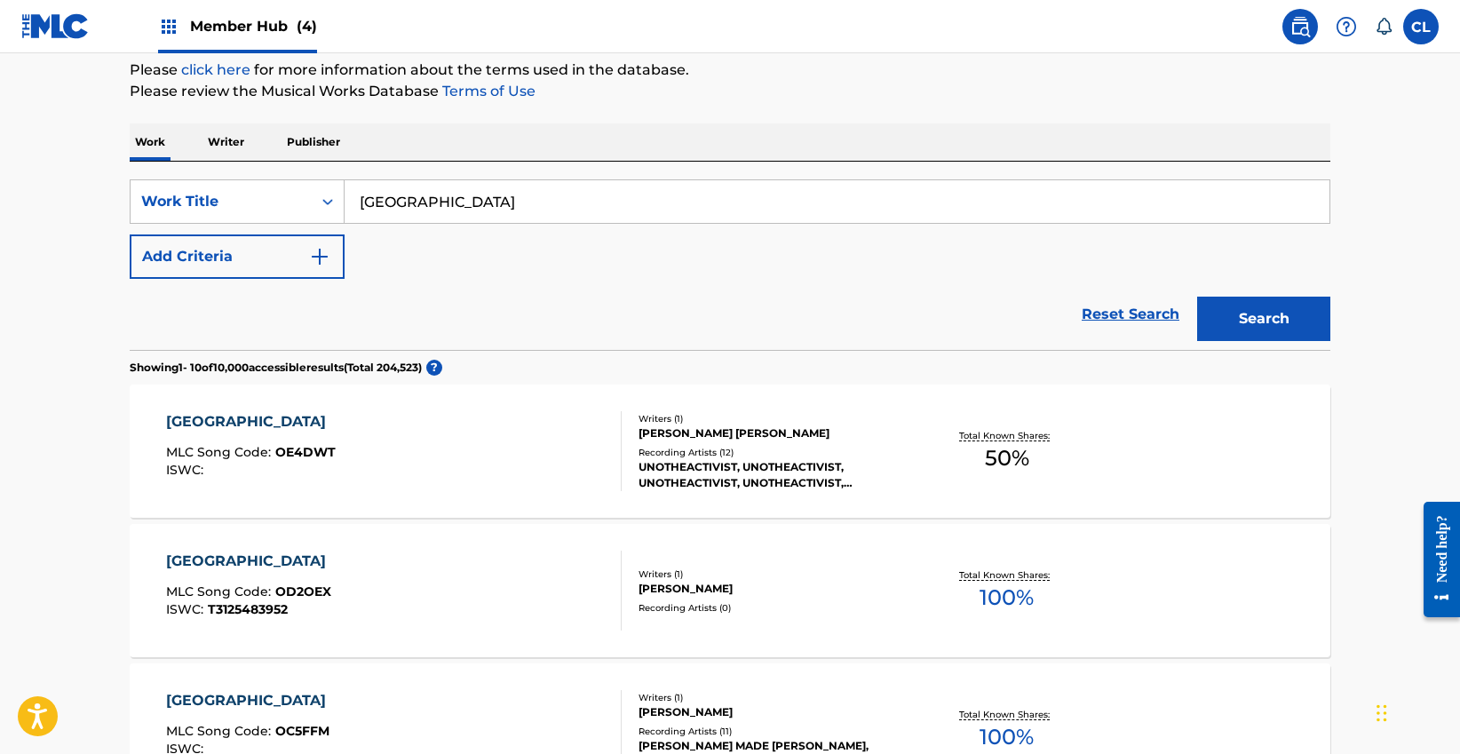
scroll to position [224, 0]
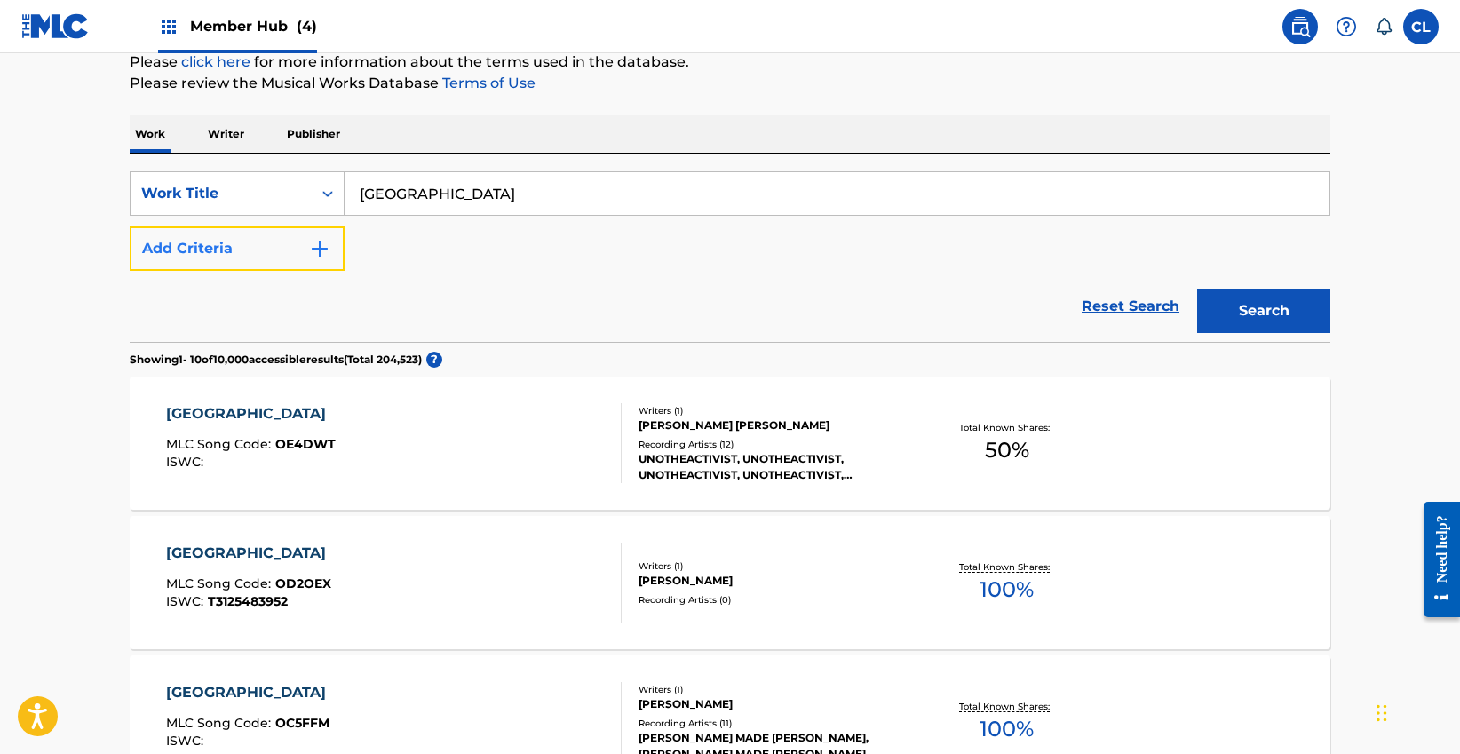
click at [299, 252] on button "Add Criteria" at bounding box center [237, 248] width 215 height 44
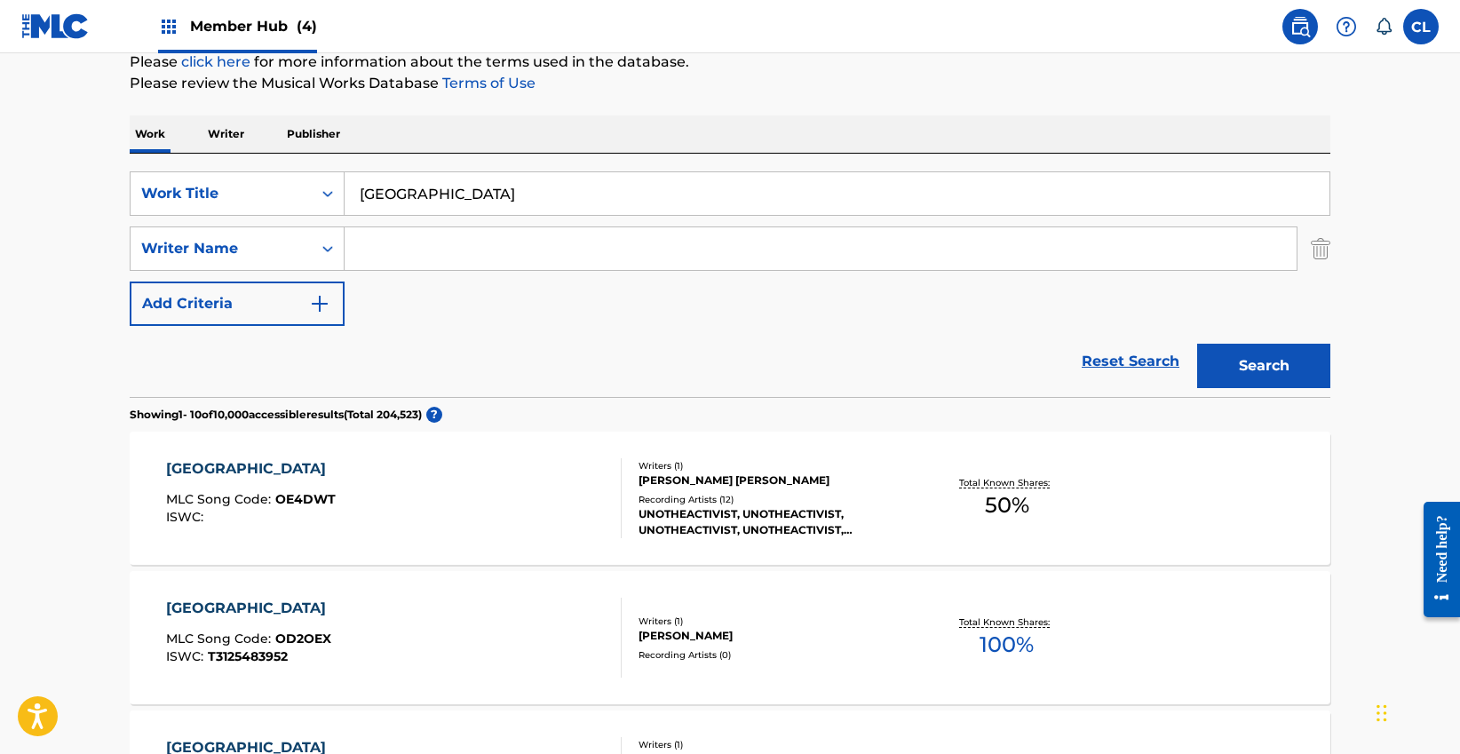
click at [402, 253] on input "Search Form" at bounding box center [820, 248] width 952 height 43
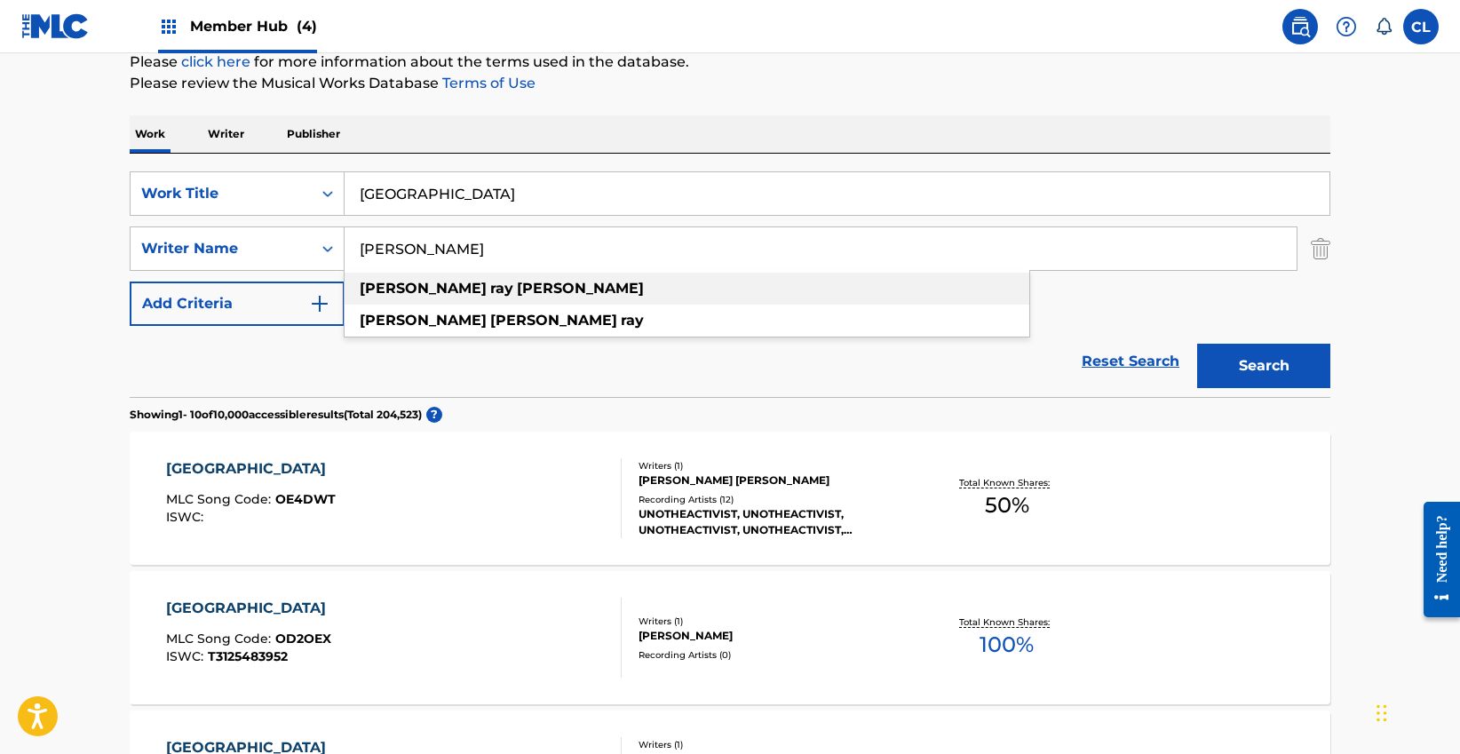
type input "billy ray cyrus"
click at [490, 289] on strong "ray" at bounding box center [501, 288] width 23 height 17
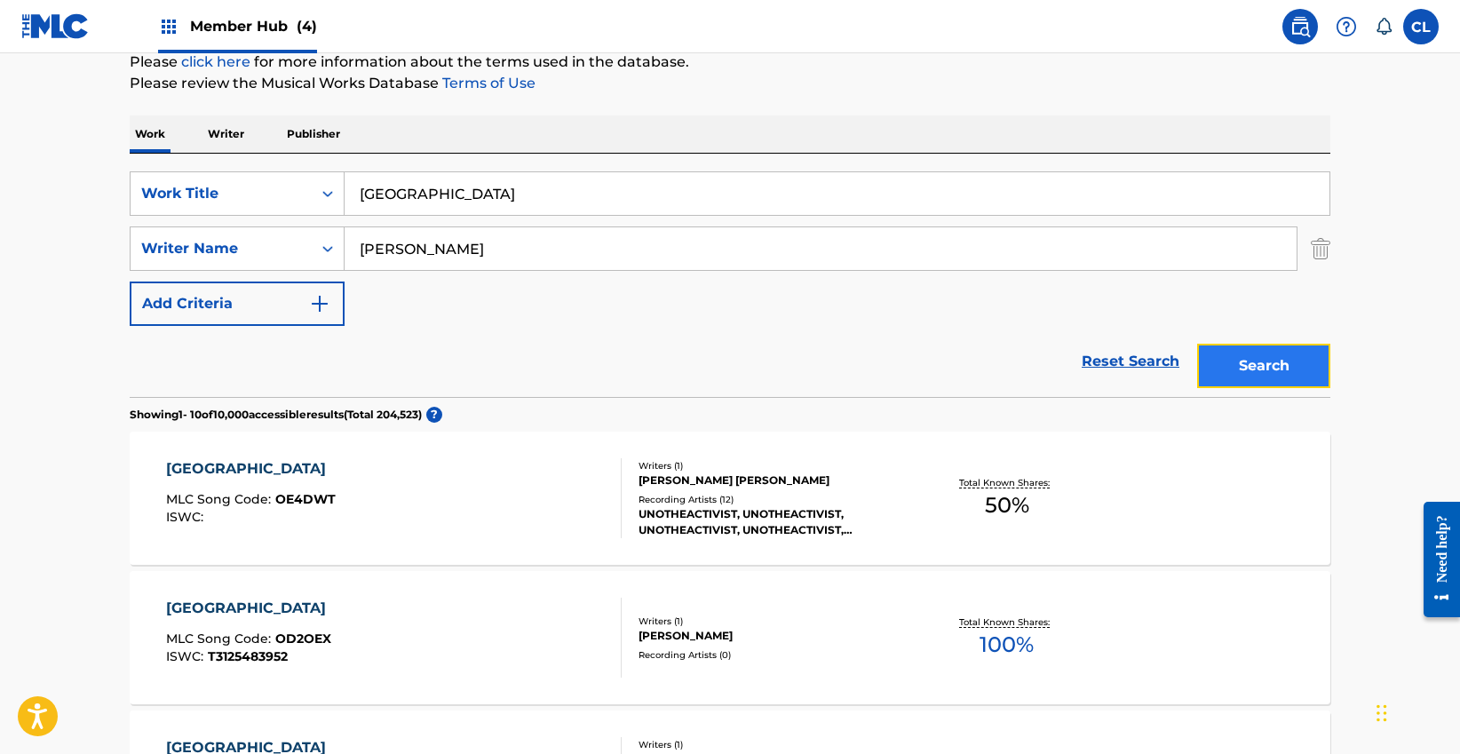
click at [1237, 363] on button "Search" at bounding box center [1263, 366] width 133 height 44
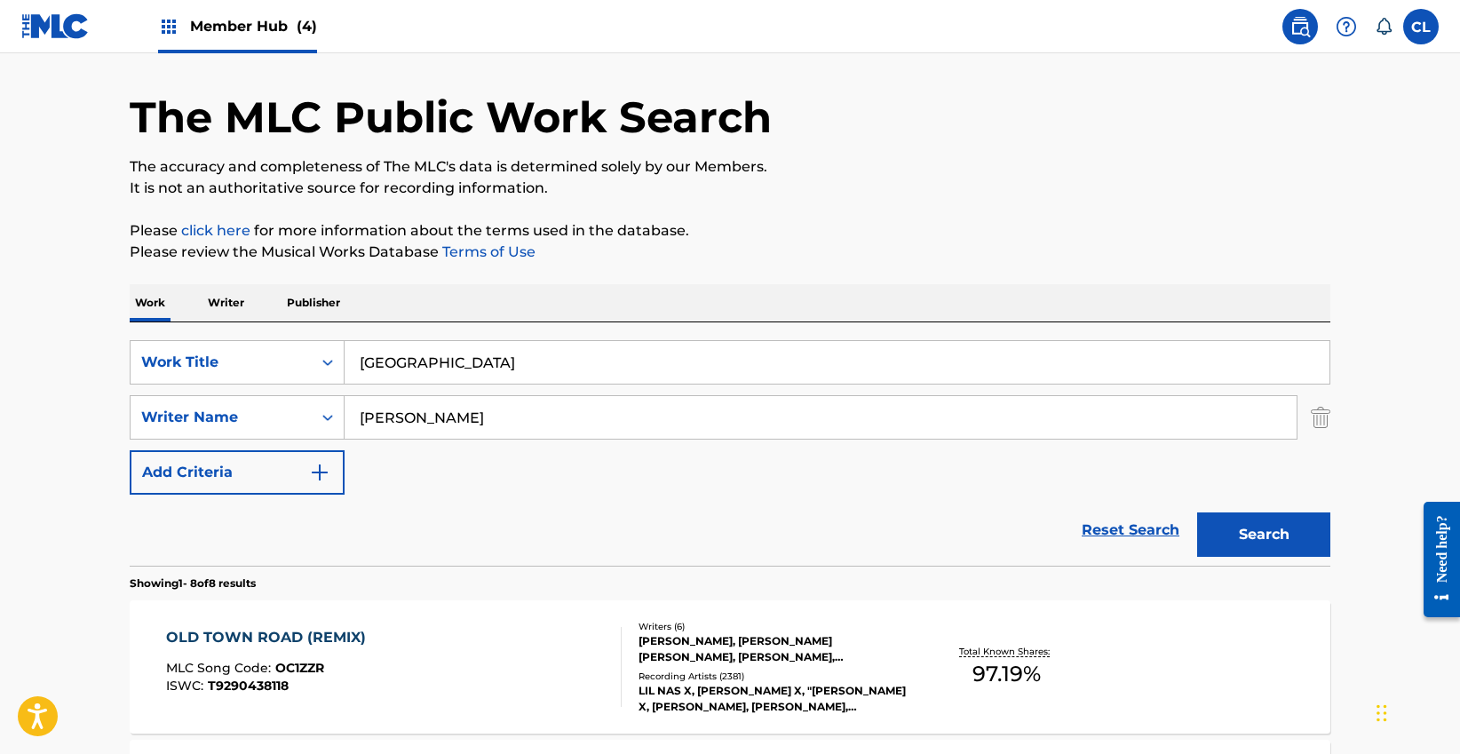
scroll to position [0, 0]
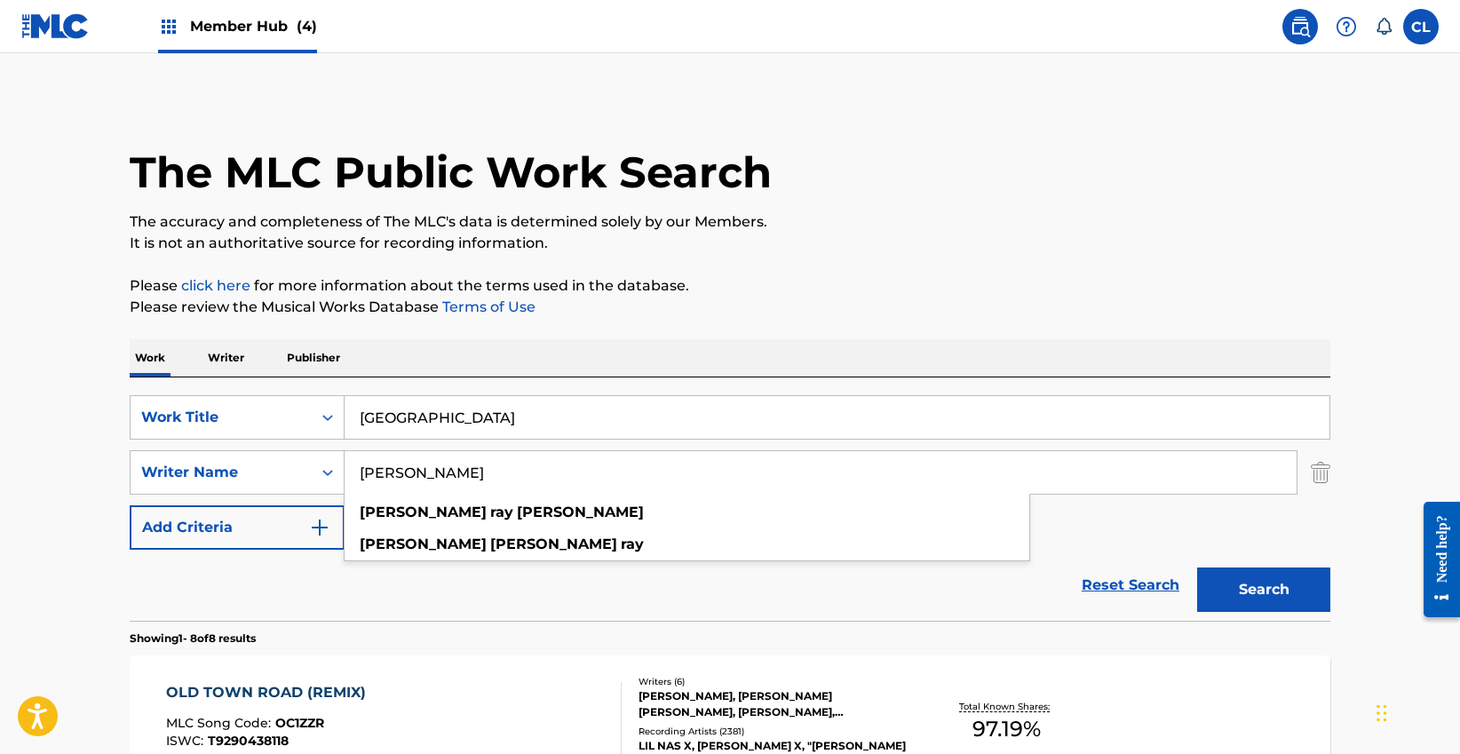
drag, startPoint x: 475, startPoint y: 480, endPoint x: 392, endPoint y: 460, distance: 85.9
click at [391, 461] on input "billy ray cyrus" at bounding box center [820, 472] width 952 height 43
click at [498, 416] on input "[GEOGRAPHIC_DATA]" at bounding box center [836, 417] width 985 height 43
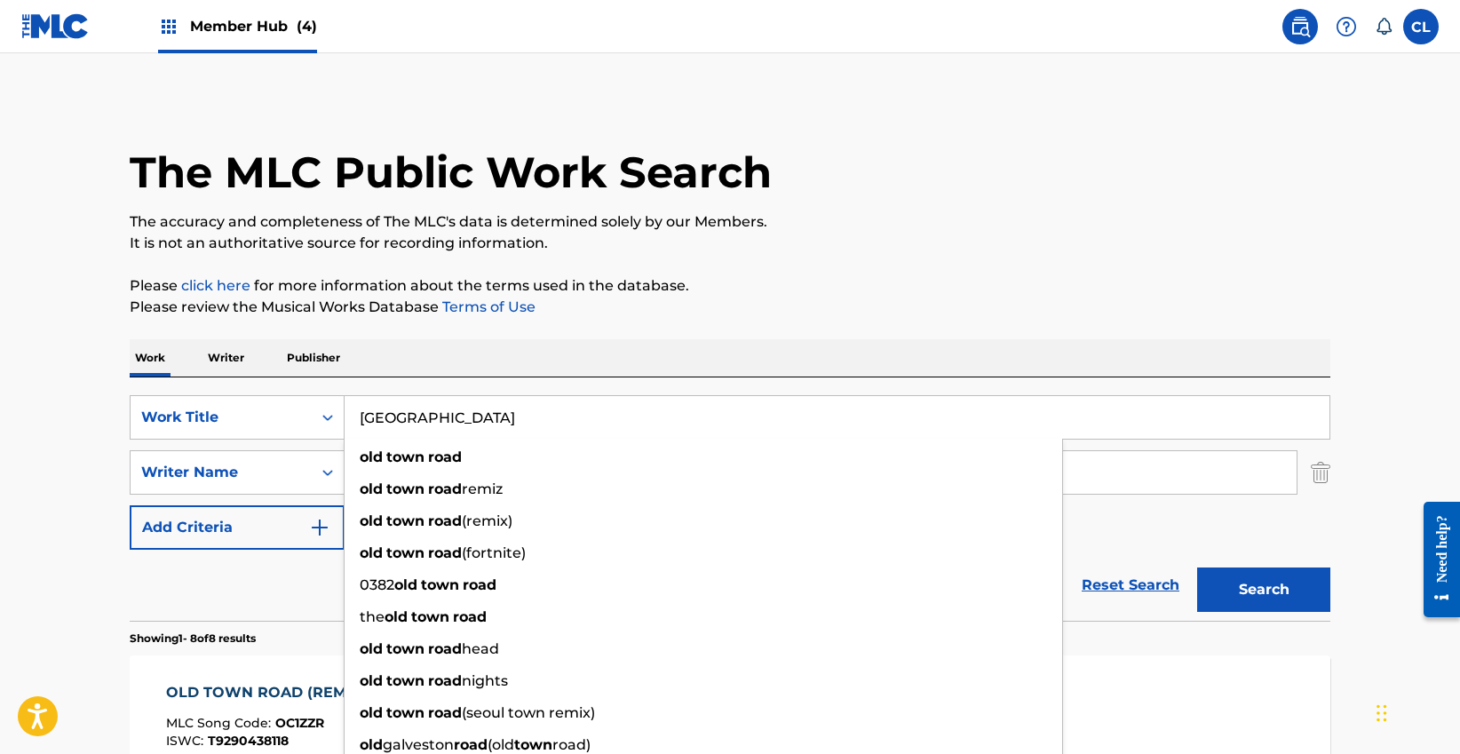
drag, startPoint x: 486, startPoint y: 416, endPoint x: 382, endPoint y: 413, distance: 103.9
click at [382, 413] on input "[GEOGRAPHIC_DATA]" at bounding box center [836, 417] width 985 height 43
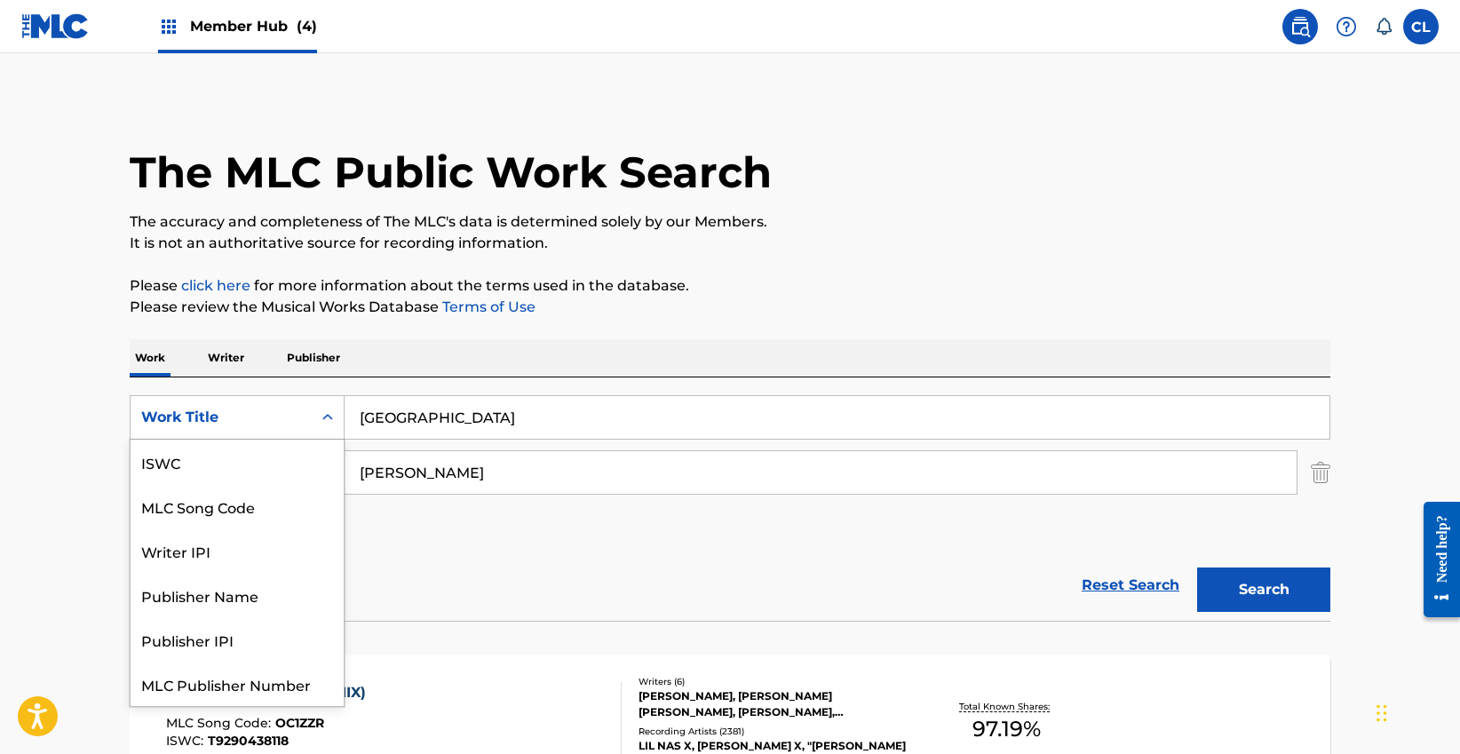
click at [326, 414] on icon "Search Form" at bounding box center [328, 417] width 18 height 18
click at [456, 488] on input "billy ray cyrus" at bounding box center [820, 472] width 952 height 43
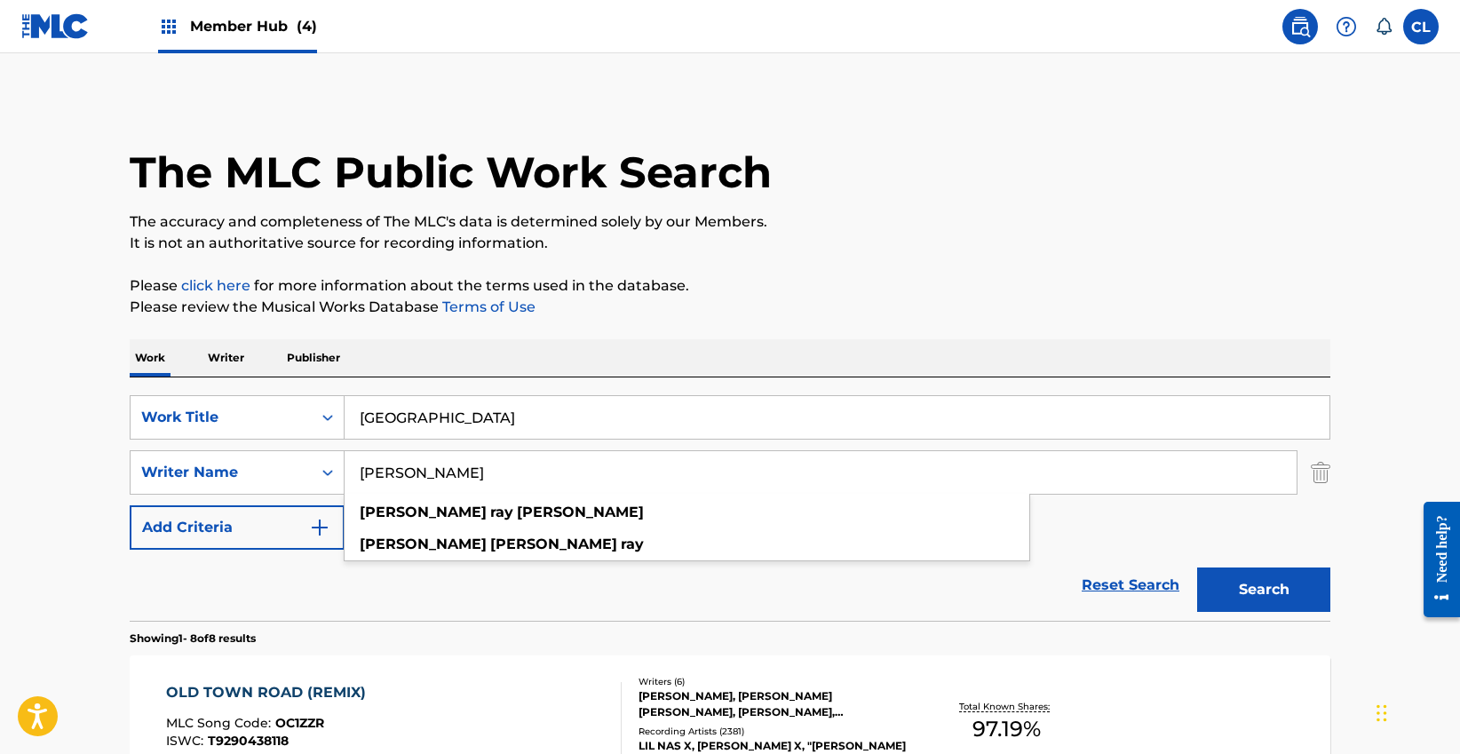
click at [469, 426] on input "[GEOGRAPHIC_DATA]" at bounding box center [836, 417] width 985 height 43
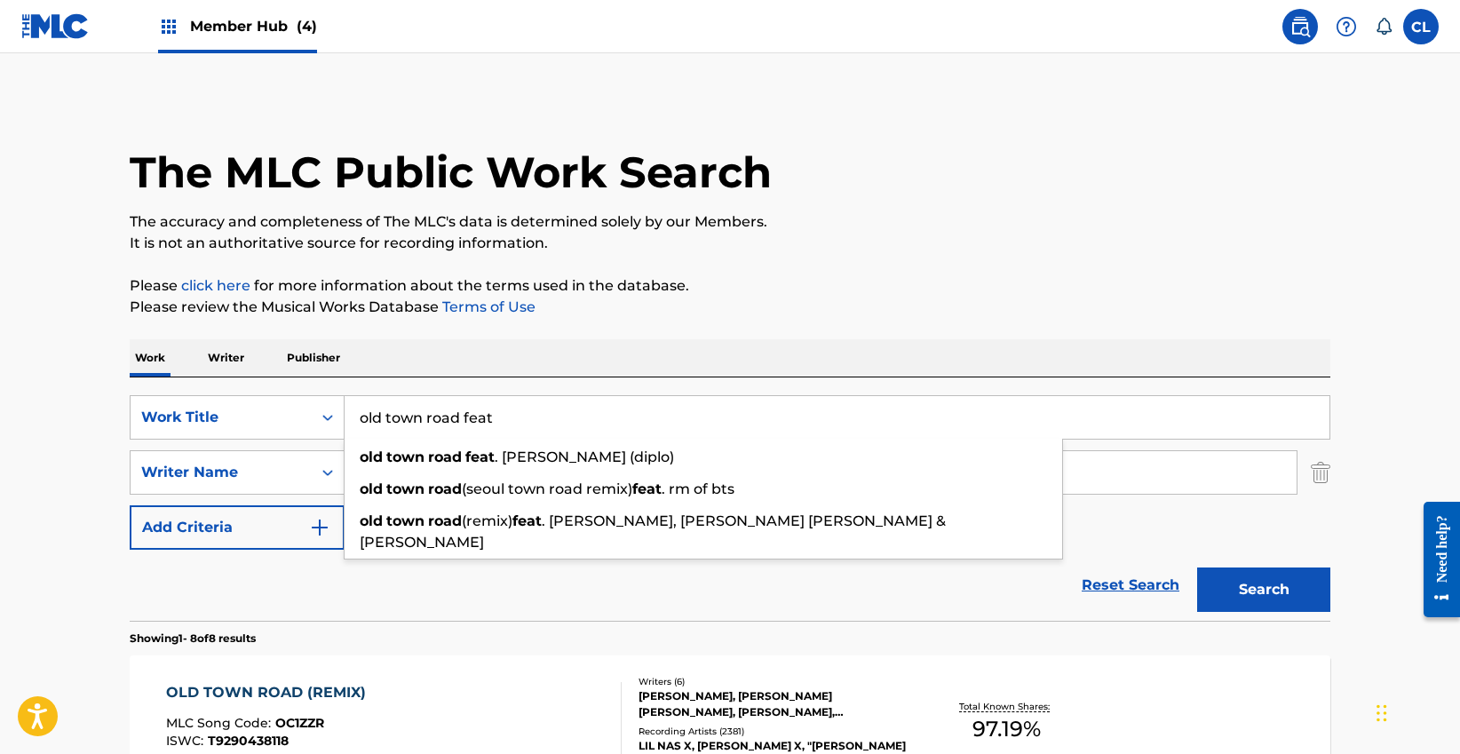
type input "old town road feat"
click at [507, 347] on div "Work Writer Publisher" at bounding box center [730, 357] width 1200 height 37
